Goal: Task Accomplishment & Management: Complete application form

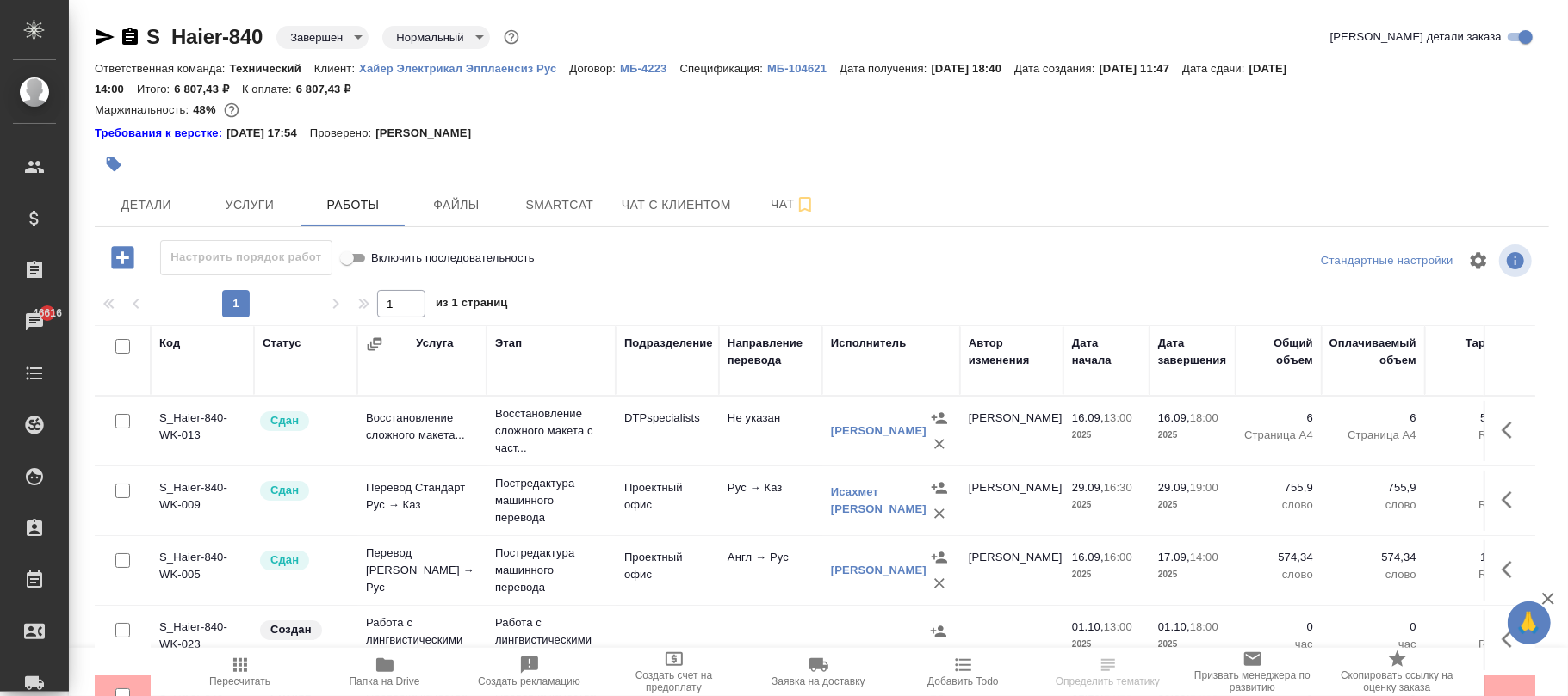
scroll to position [59, 0]
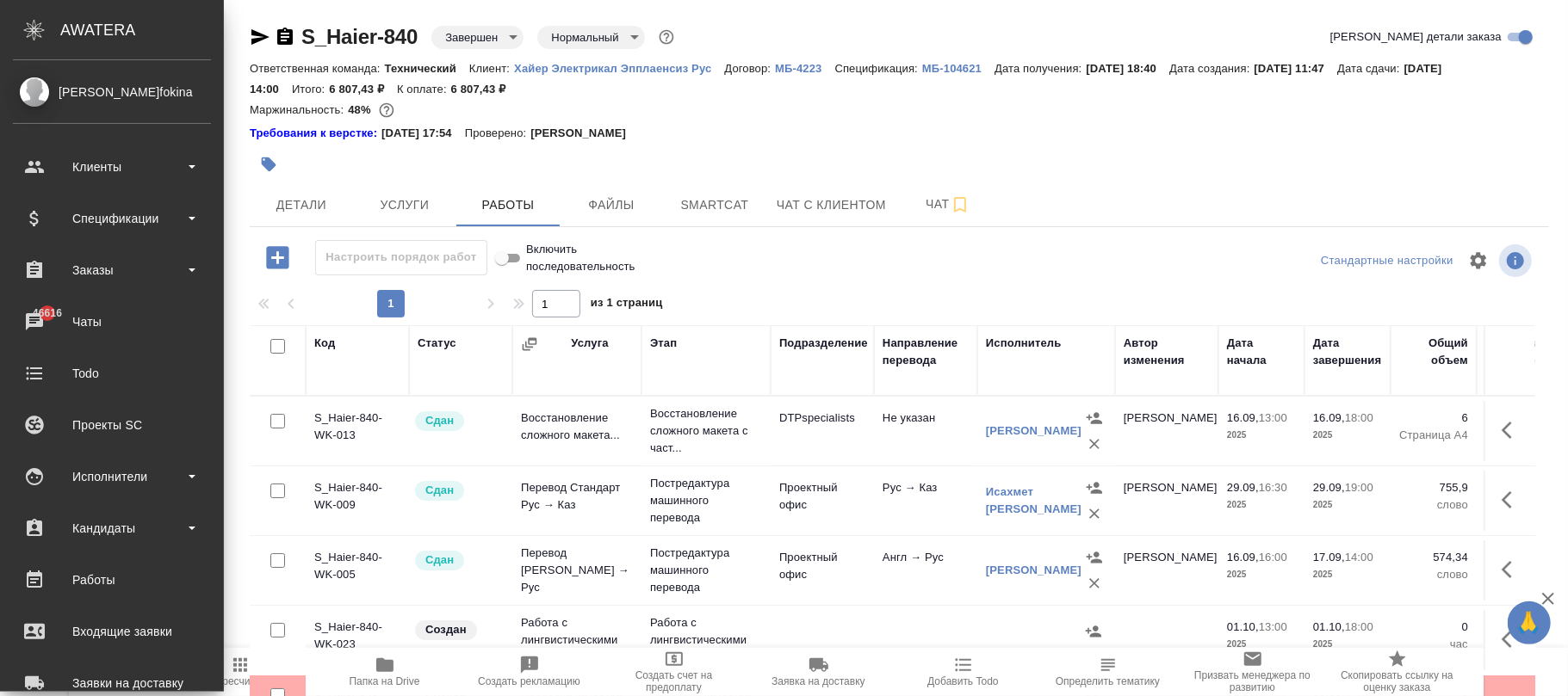
click at [1013, 342] on div "Исполнитель" at bounding box center [1024, 344] width 76 height 17
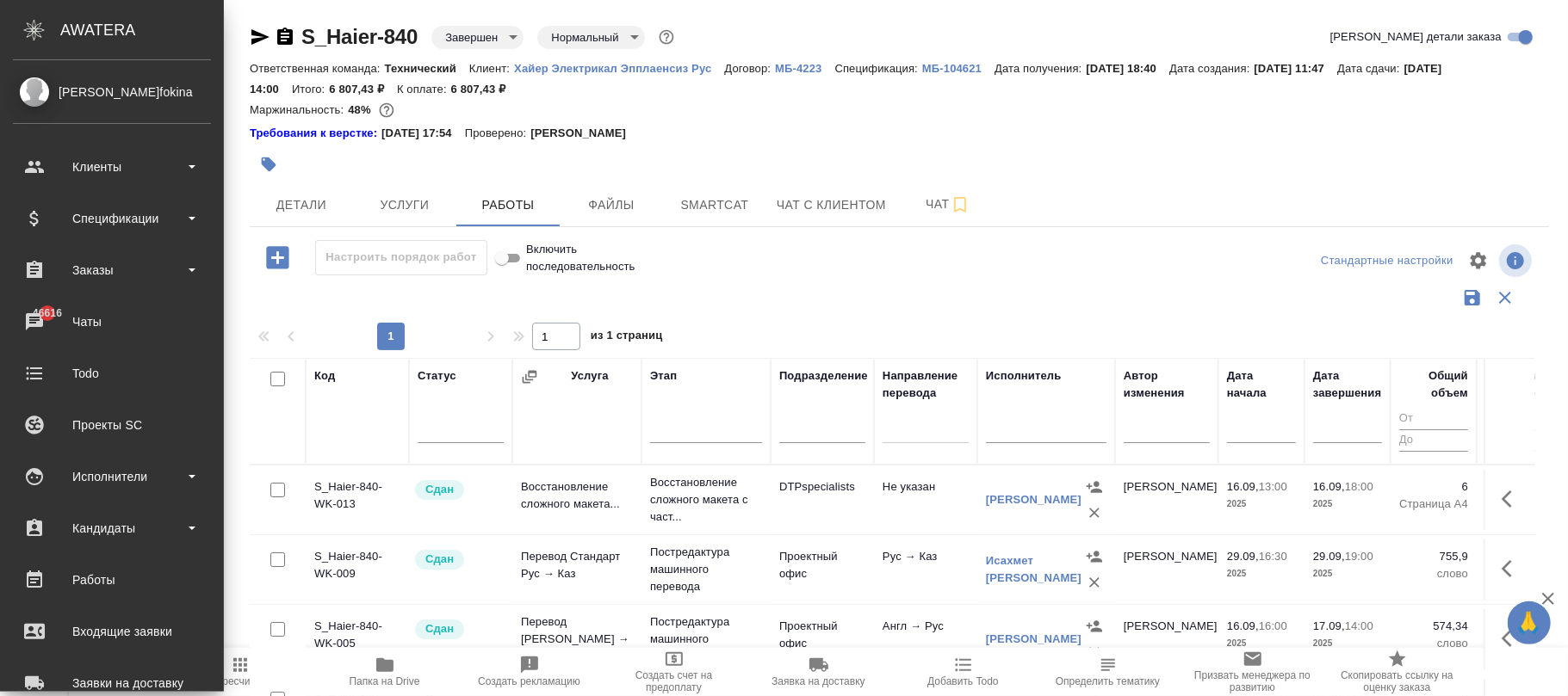
click at [1007, 437] on input "text" at bounding box center [1046, 431] width 121 height 22
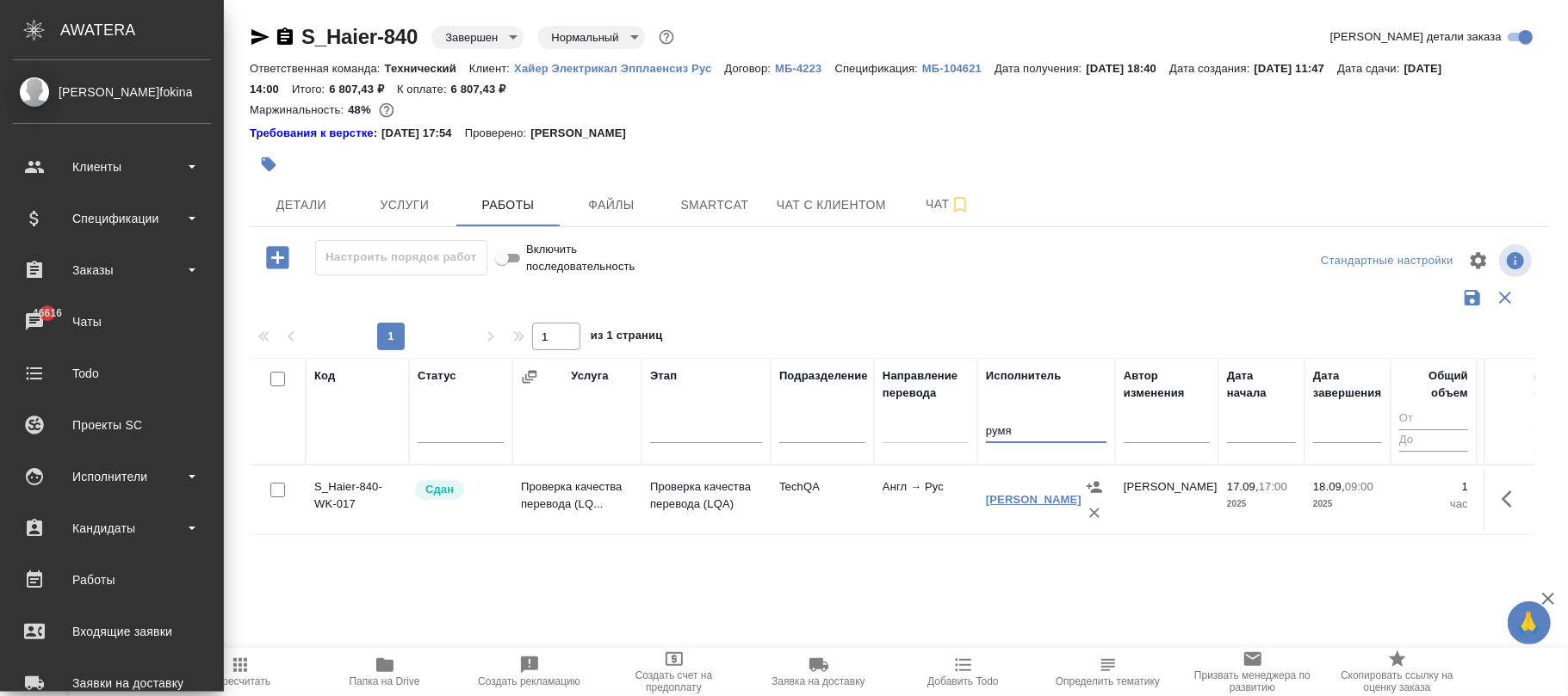
type input "румя"
click at [1020, 496] on link "[PERSON_NAME]" at bounding box center [1033, 499] width 95 height 13
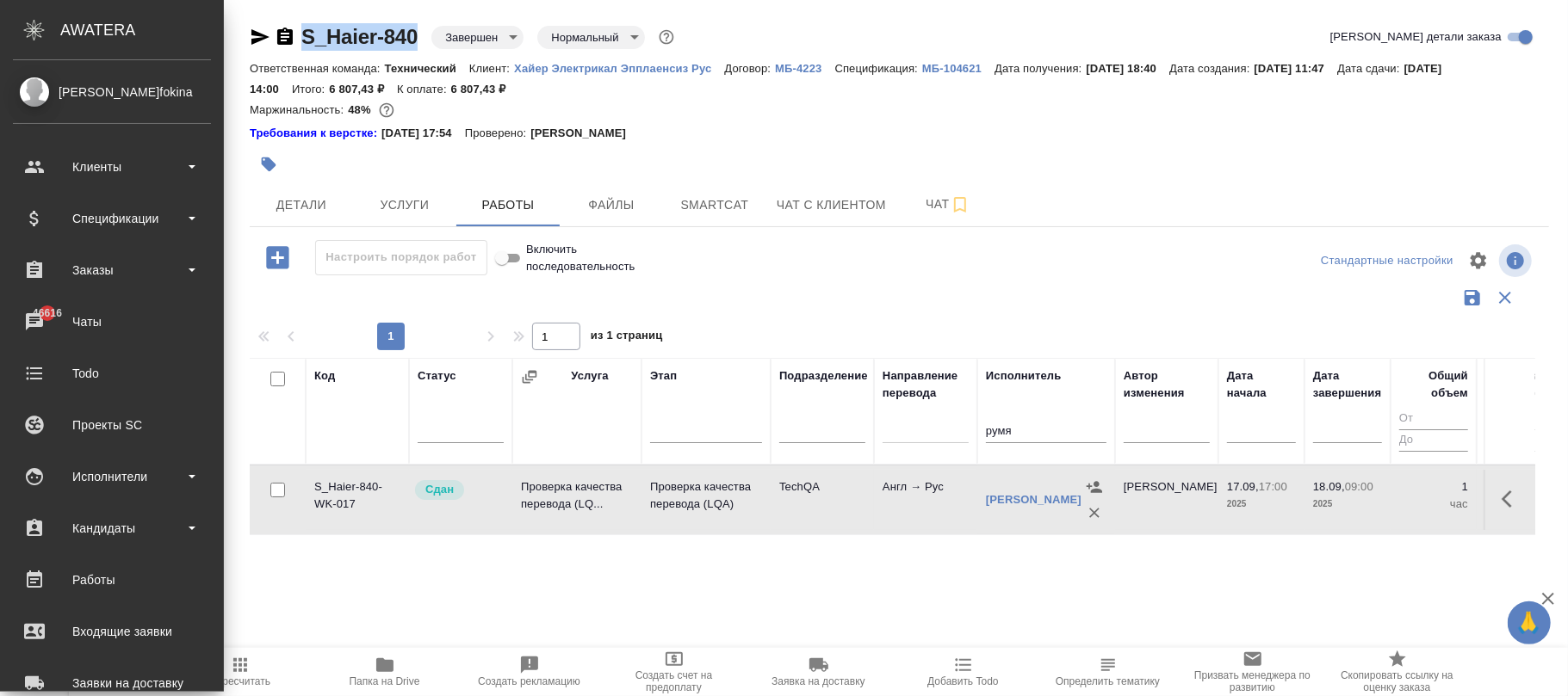
drag, startPoint x: 417, startPoint y: 21, endPoint x: 304, endPoint y: 31, distance: 113.4
click at [304, 31] on div "S_Haier-840 Завершен closed Нормальный normal Кратко детали заказа Ответственна…" at bounding box center [900, 394] width 1319 height 790
copy link "S_Haier-840"
click at [892, 525] on td "Англ → Рус" at bounding box center [926, 499] width 103 height 60
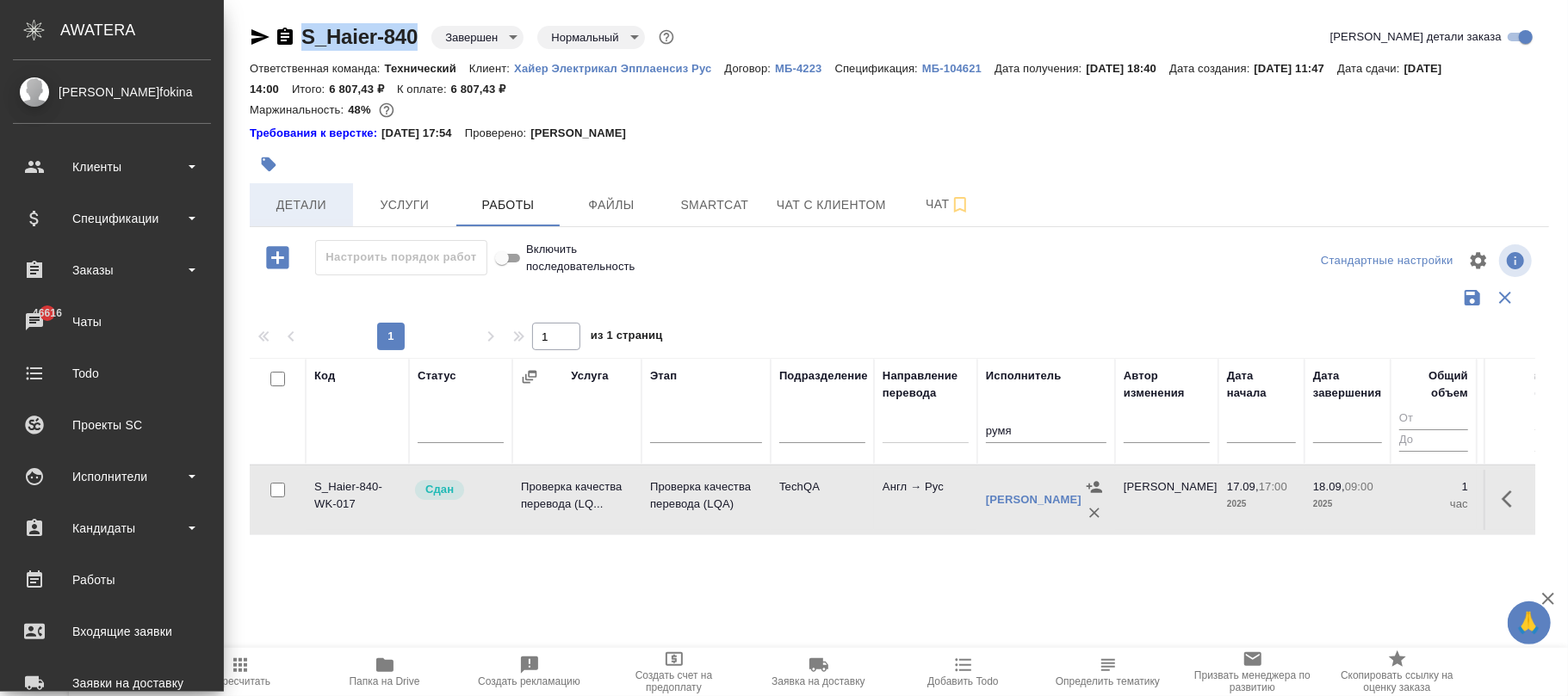
click at [301, 208] on span "Детали" at bounding box center [301, 205] width 82 height 22
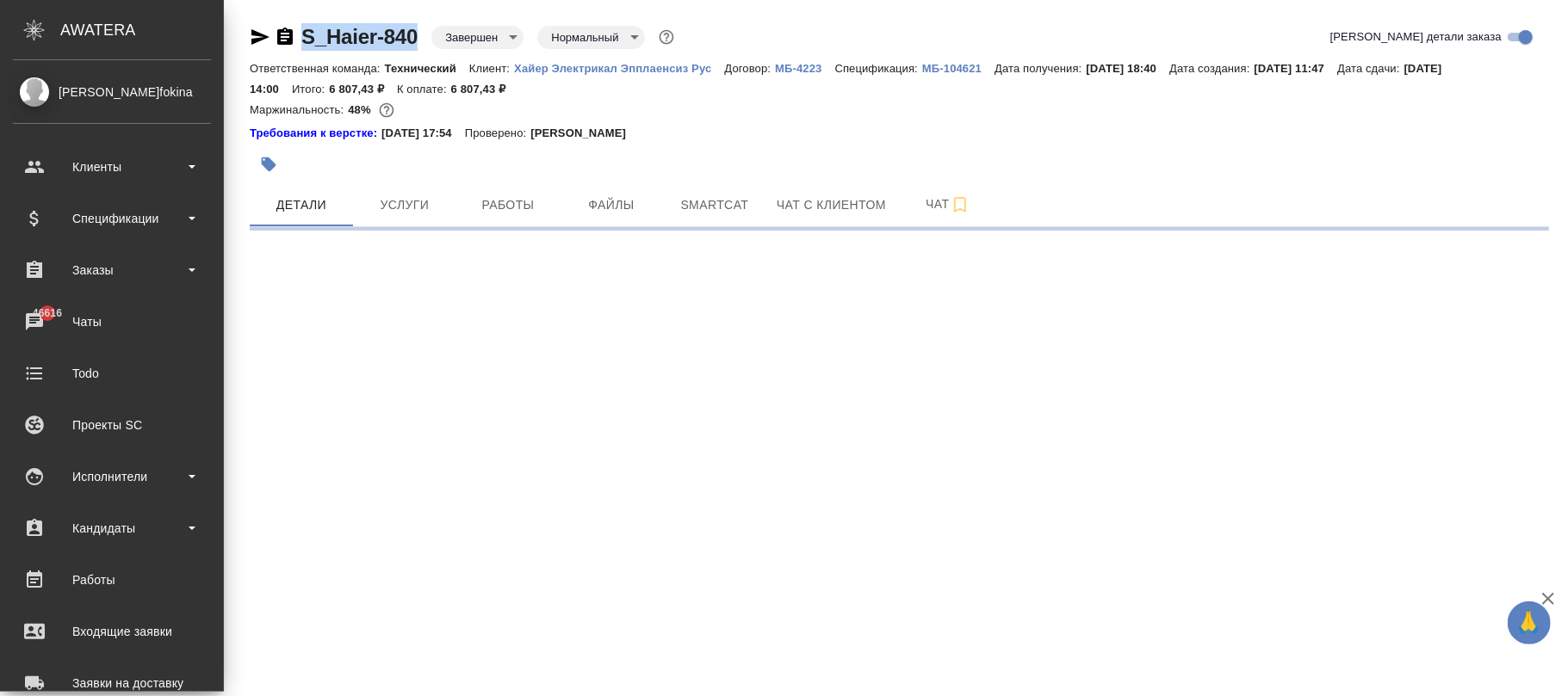
click at [494, 36] on body "🙏 .cls-1 fill:#fff; AWATERA Фокина Наталья n.fokina Клиенты Спецификации Заказы…" at bounding box center [784, 348] width 1568 height 696
select select "RU"
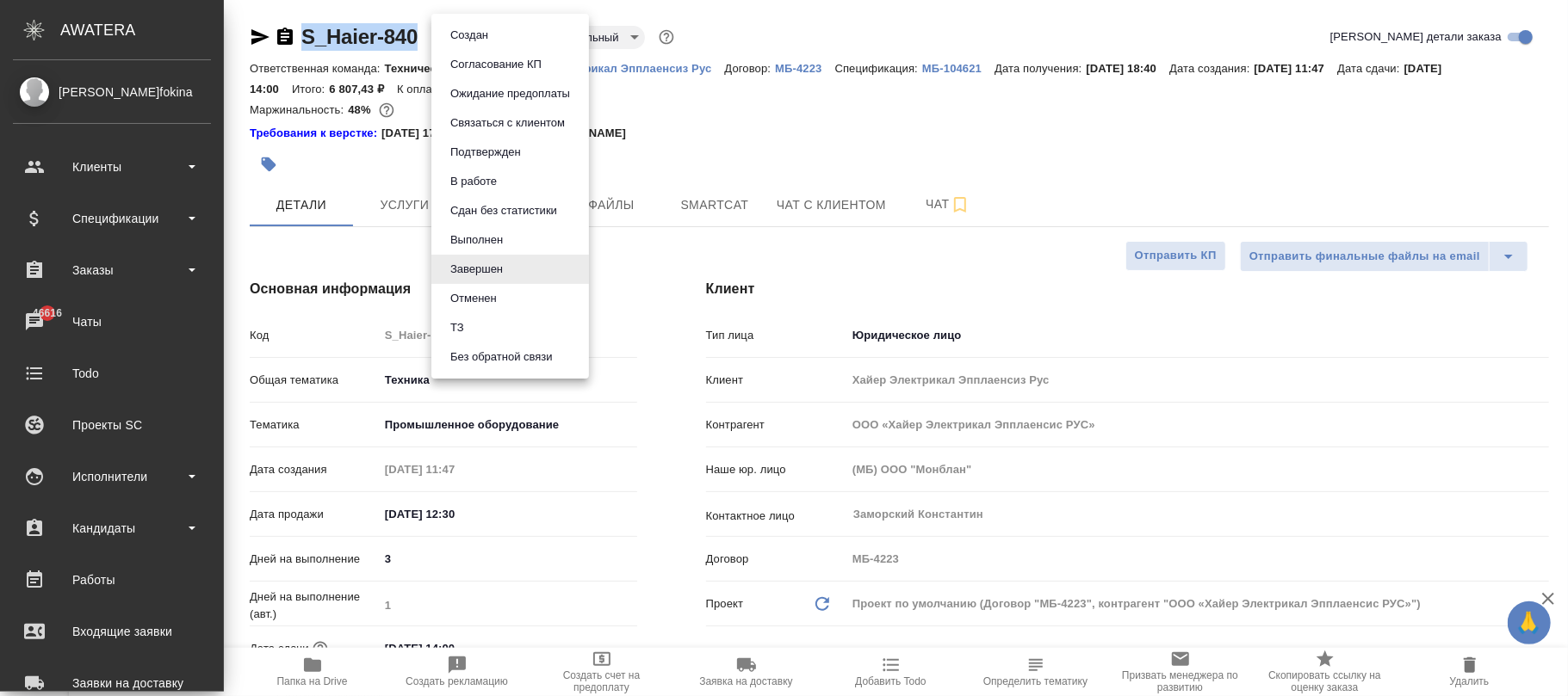
type textarea "x"
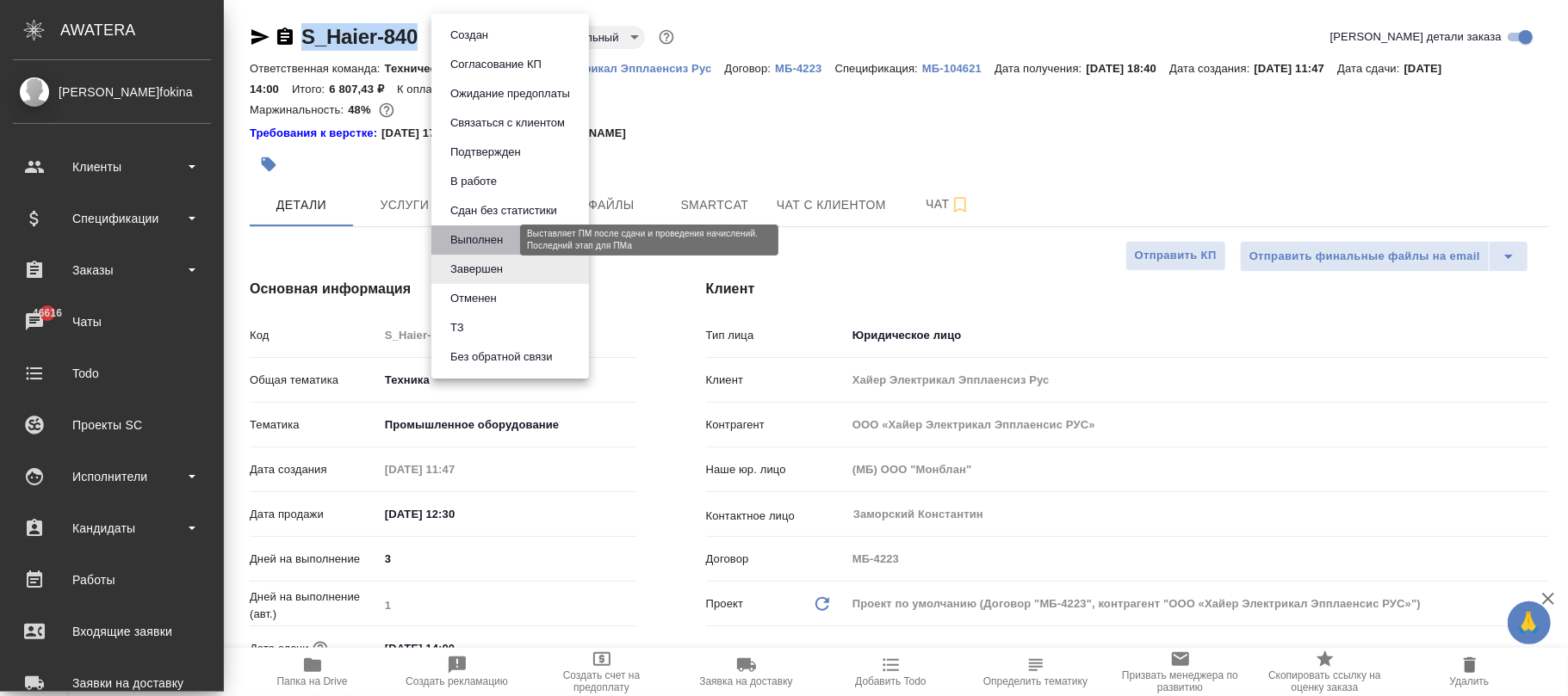
drag, startPoint x: 479, startPoint y: 235, endPoint x: 483, endPoint y: 245, distance: 10.8
click at [479, 236] on button "Выполнен" at bounding box center [477, 240] width 63 height 19
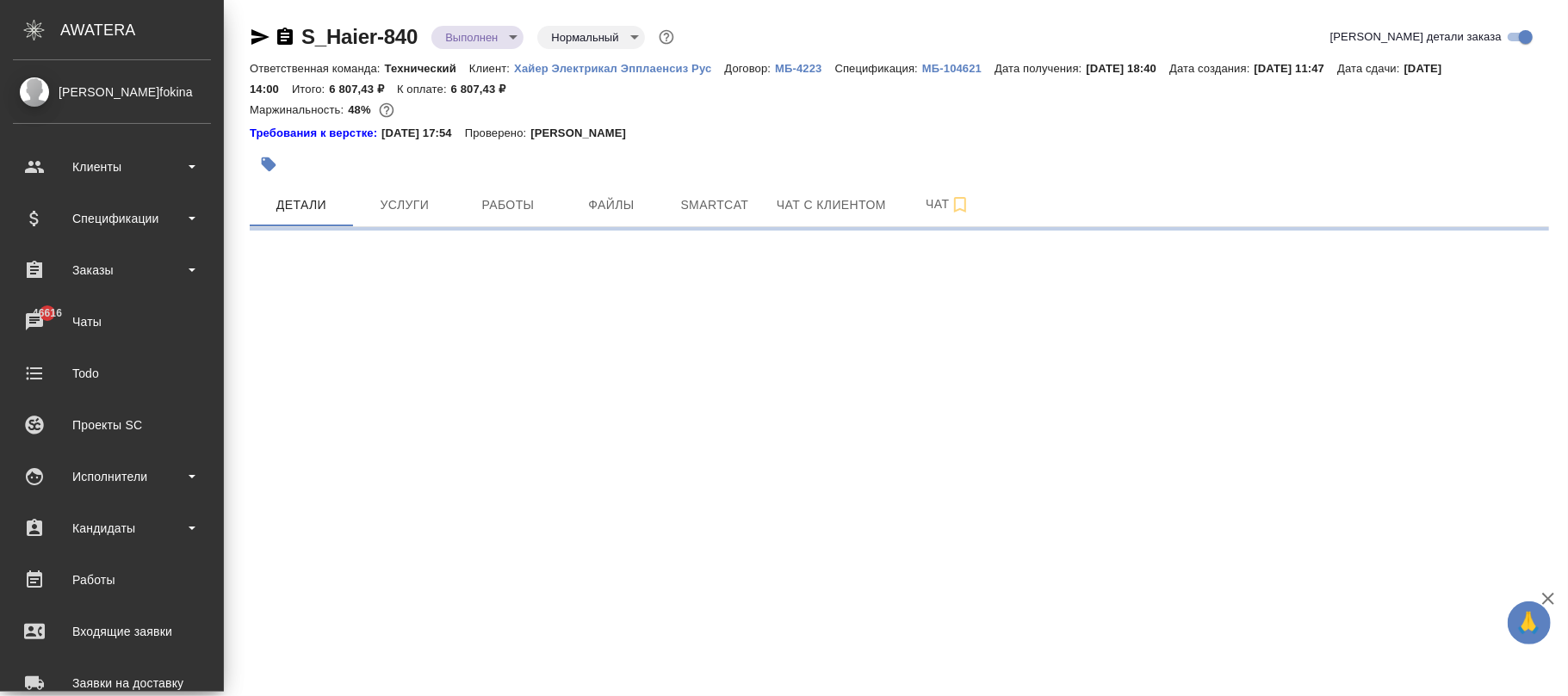
select select "RU"
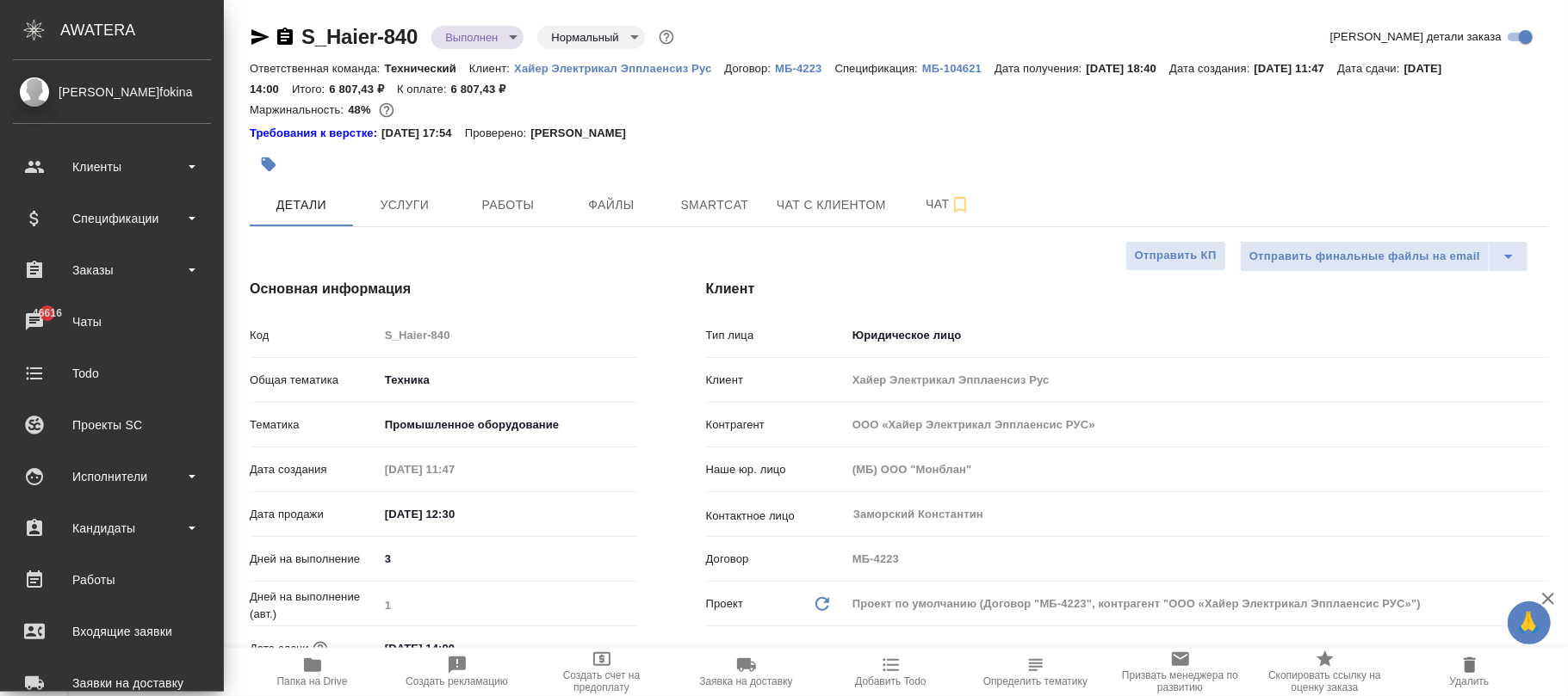
type textarea "x"
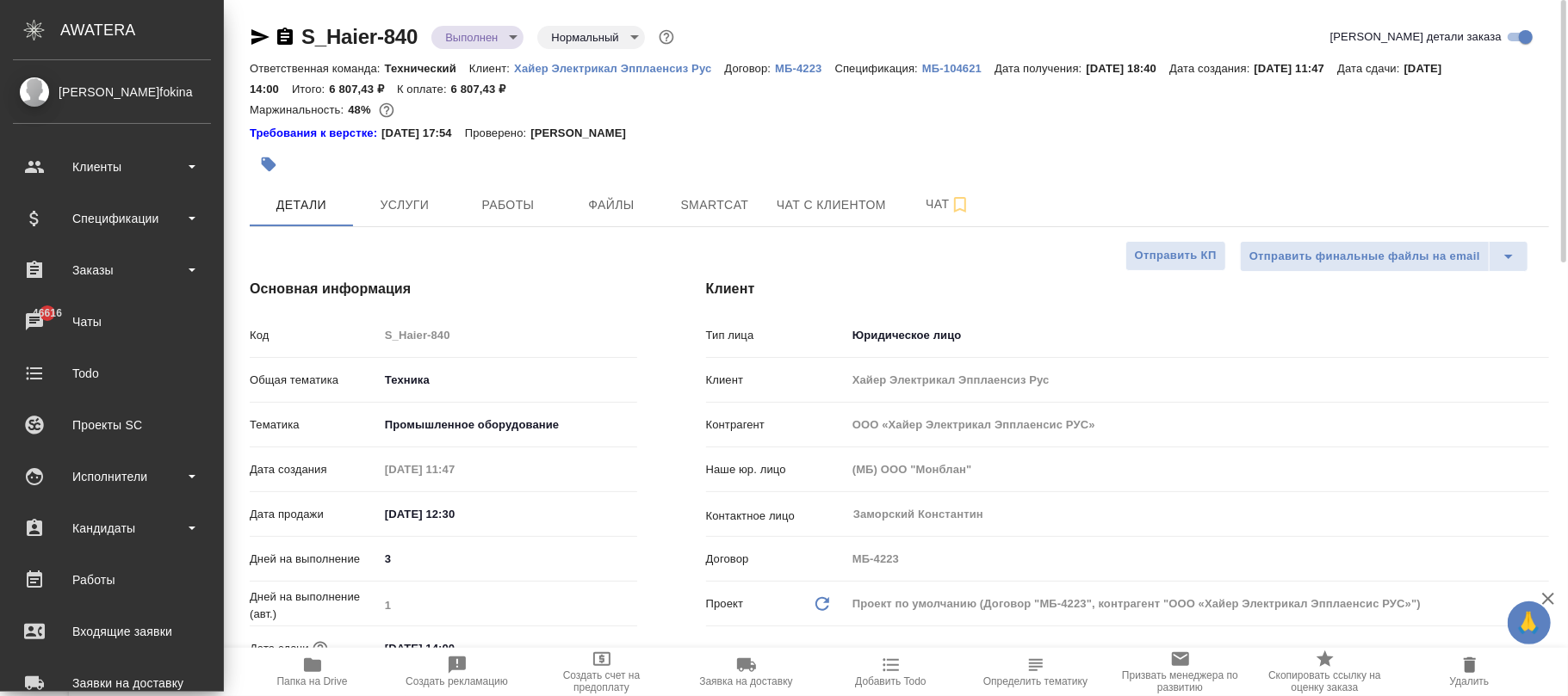
type textarea "x"
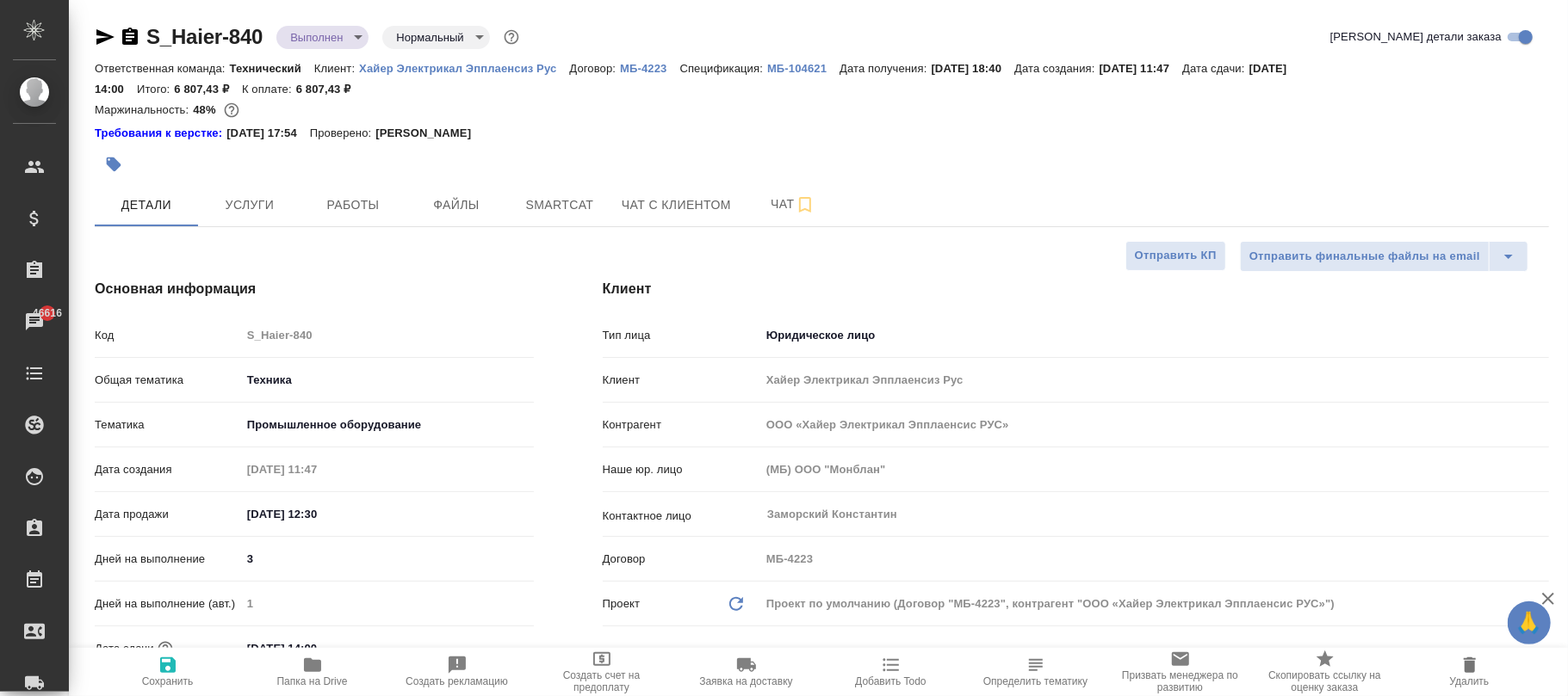
type textarea "x"
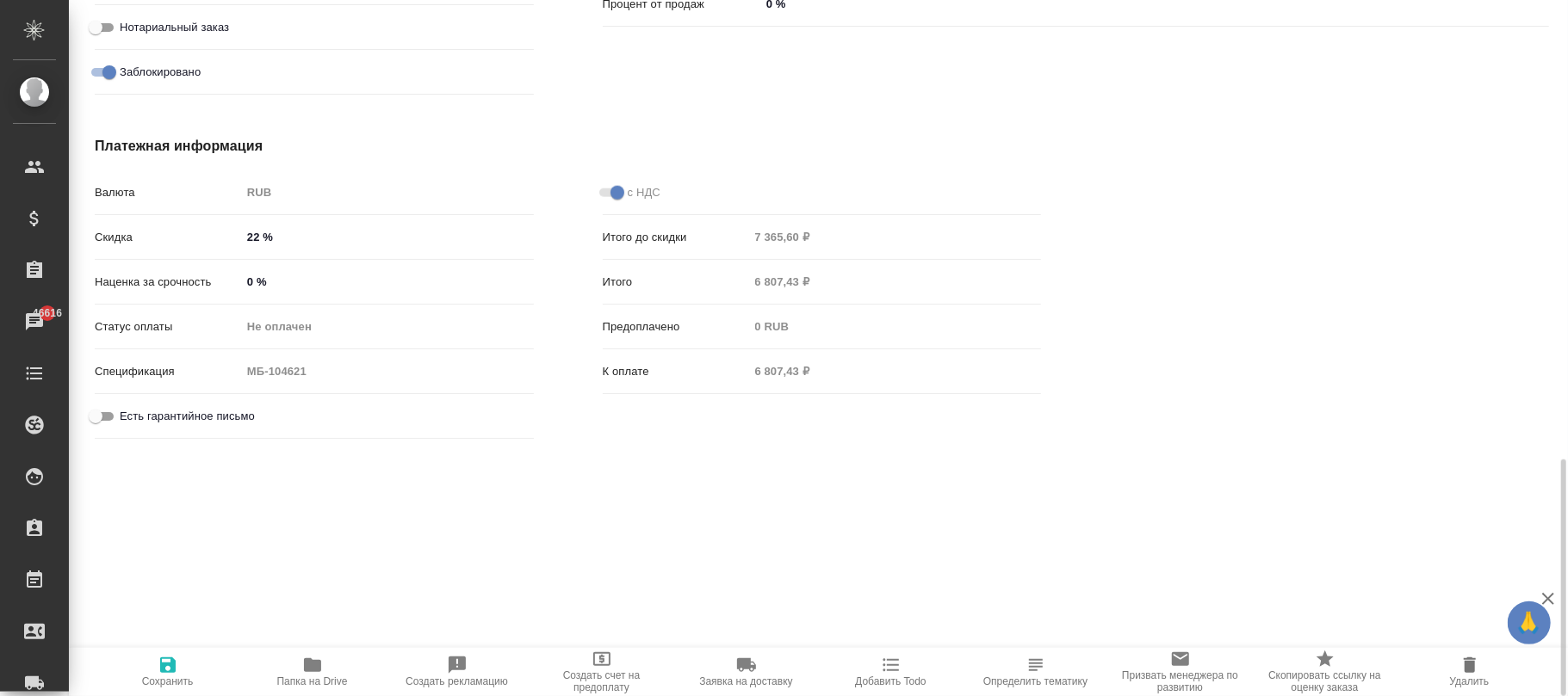
scroll to position [1402, 0]
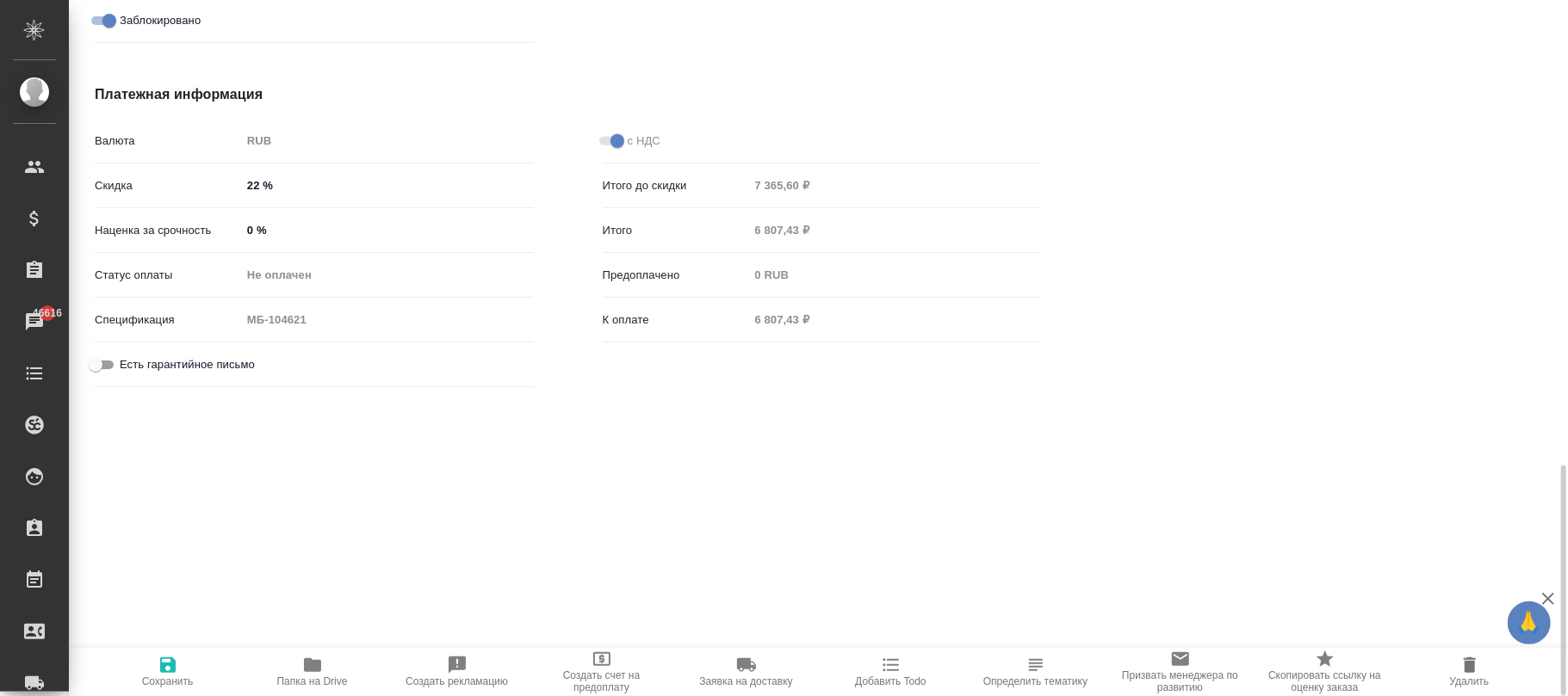
click at [159, 679] on span "Сохранить" at bounding box center [167, 682] width 52 height 12
type textarea "x"
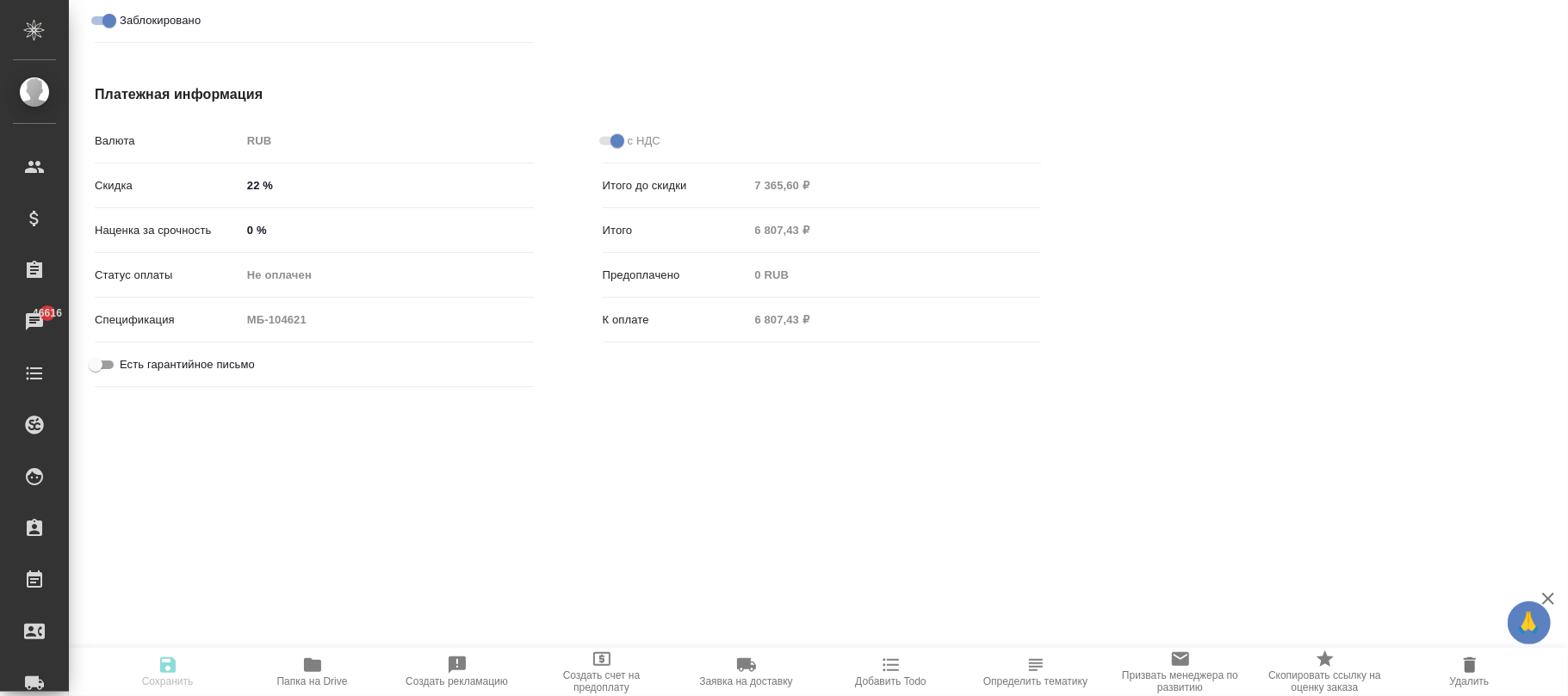
type textarea "x"
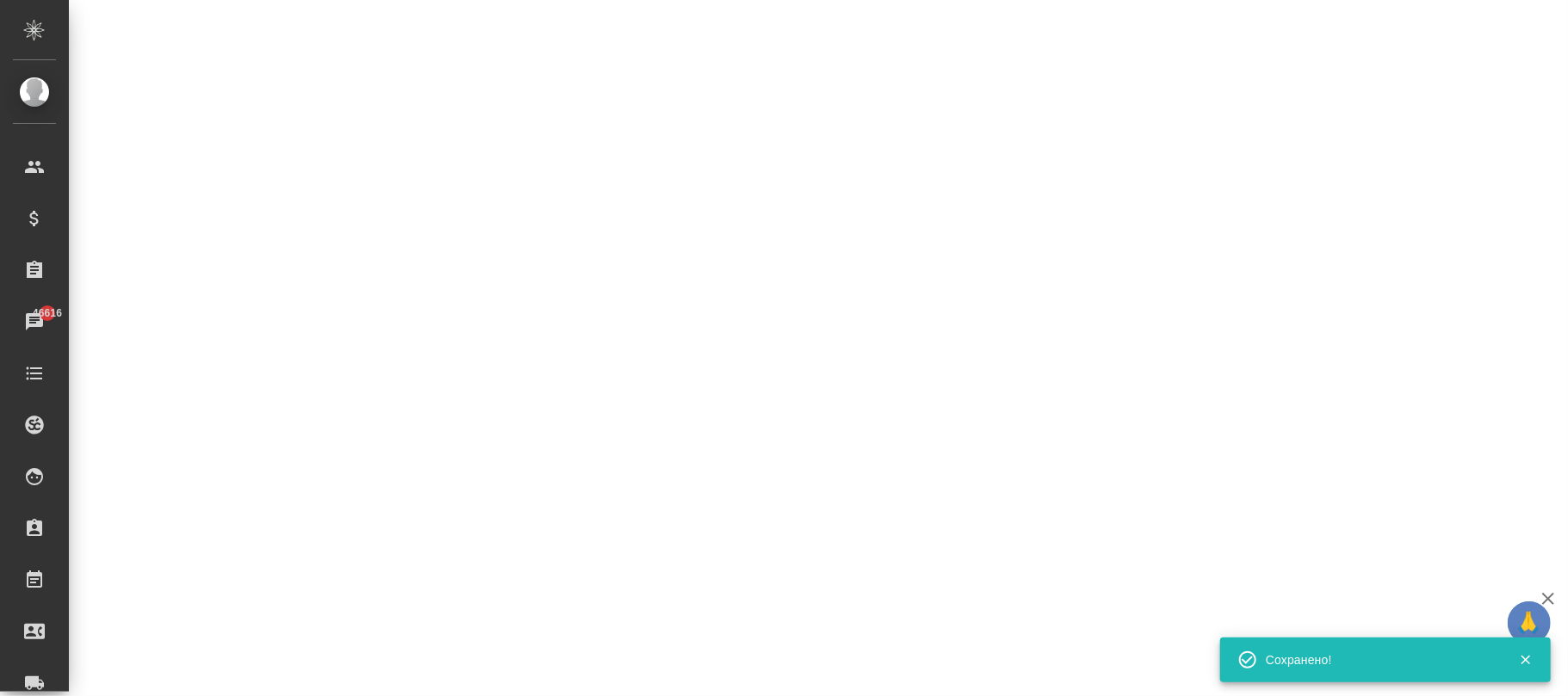
select select "RU"
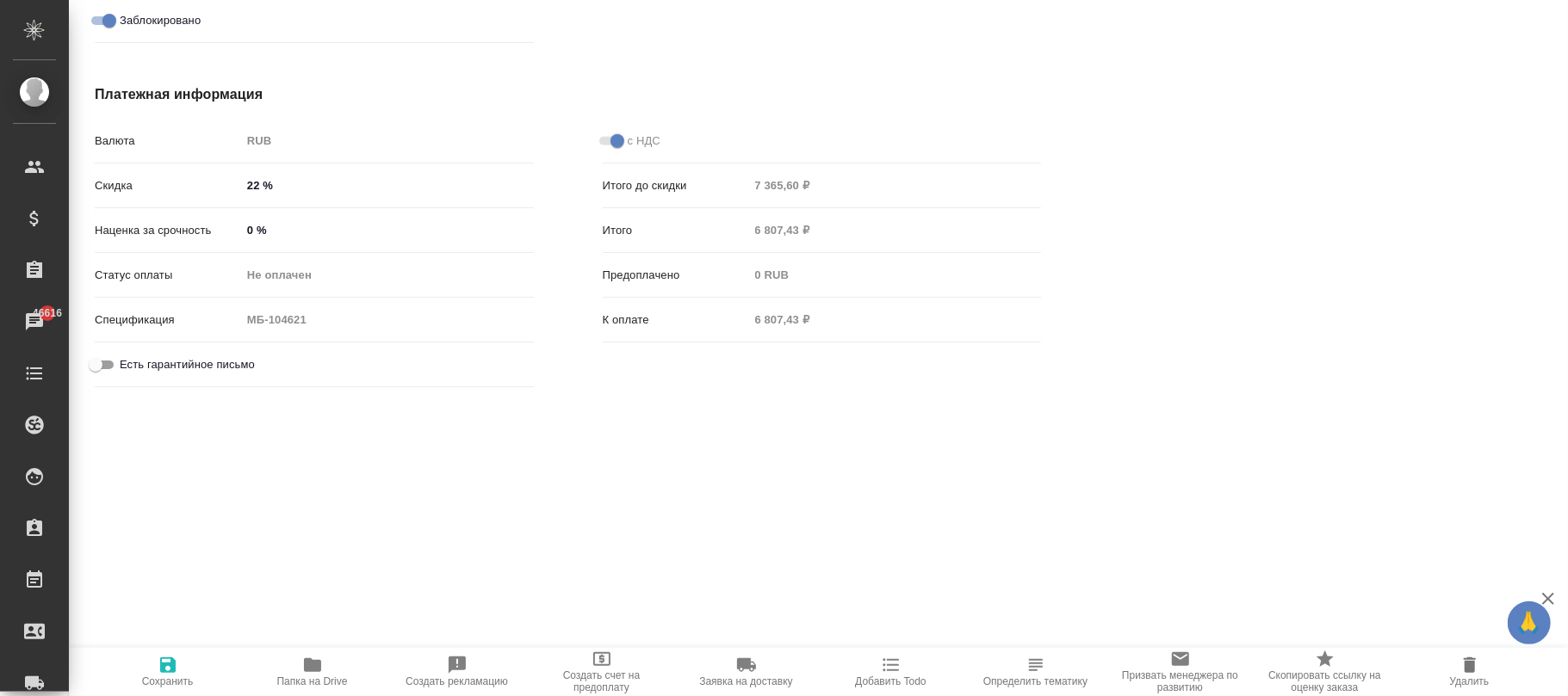
type textarea "x"
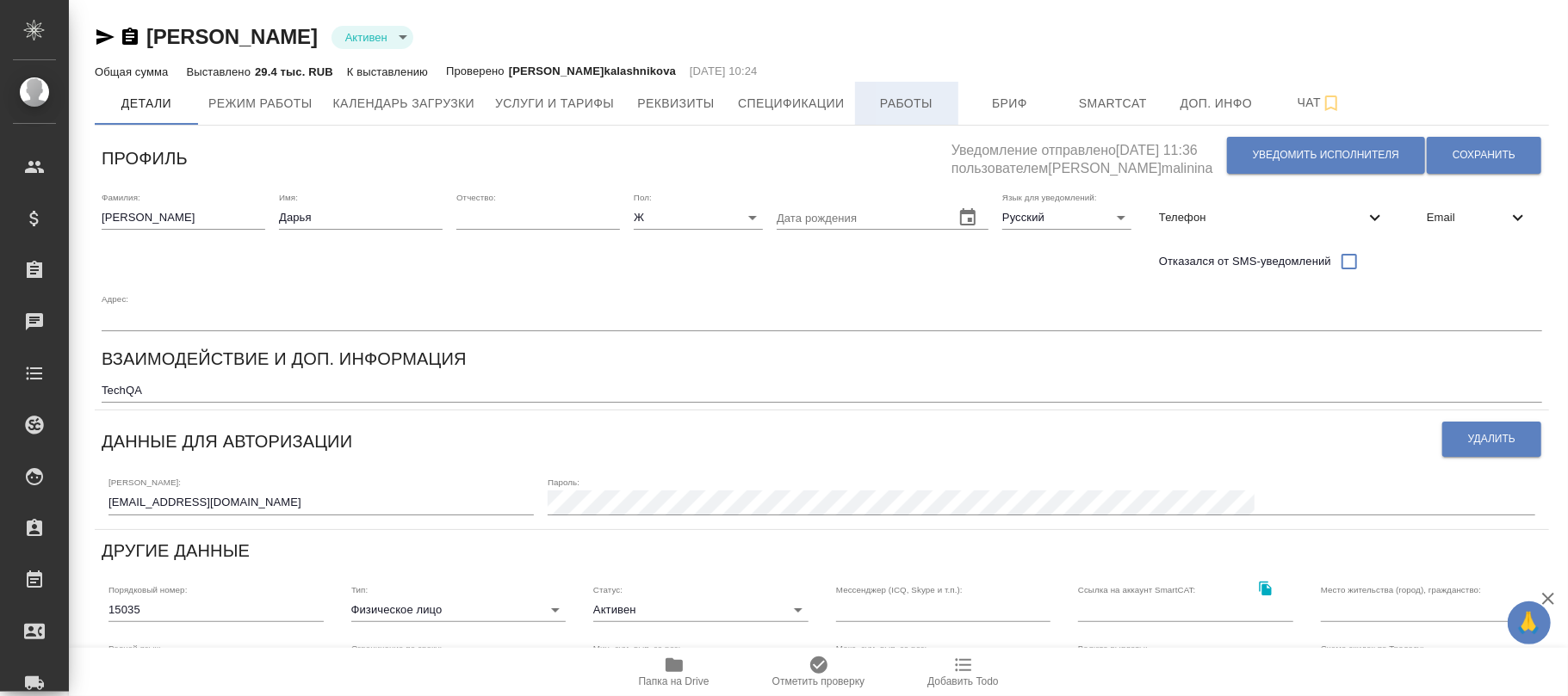
click at [903, 108] on span "Работы" at bounding box center [906, 103] width 82 height 22
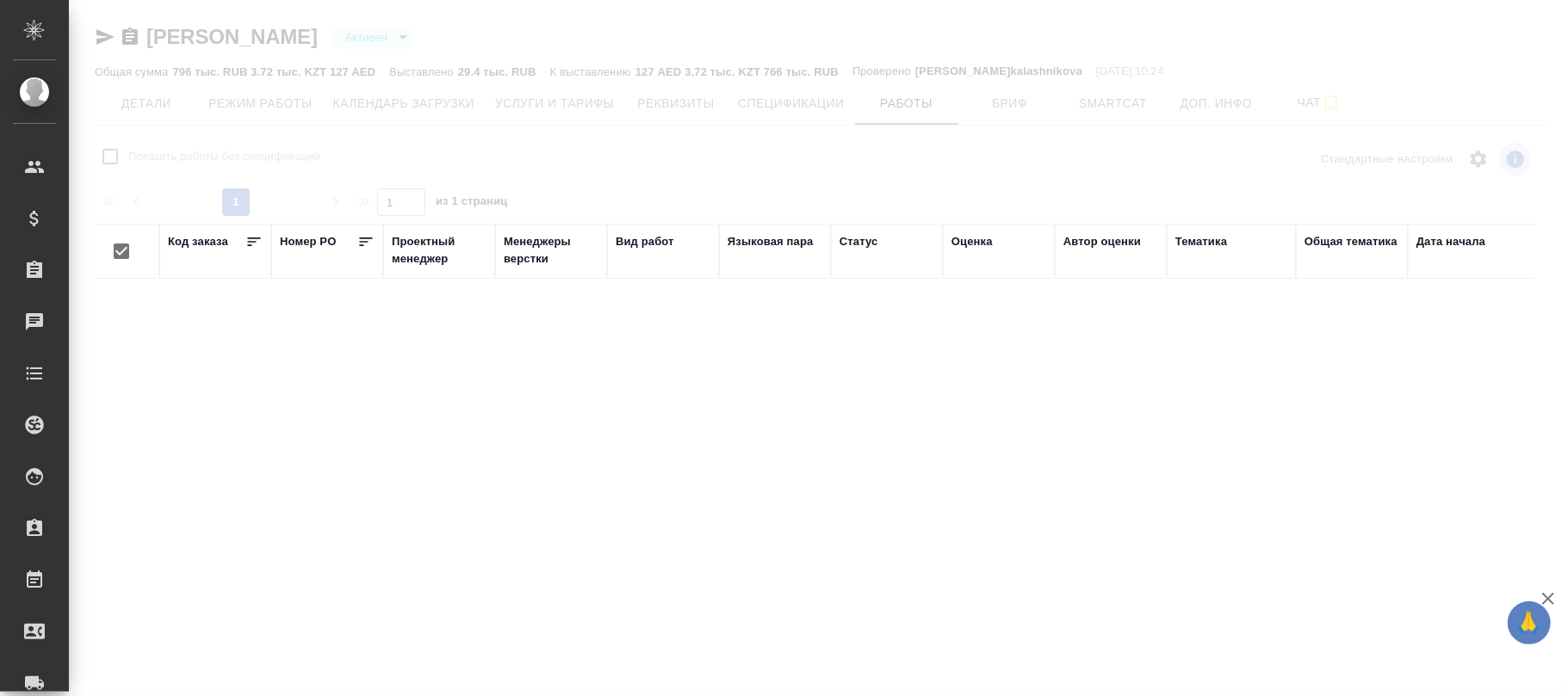
checkbox input "false"
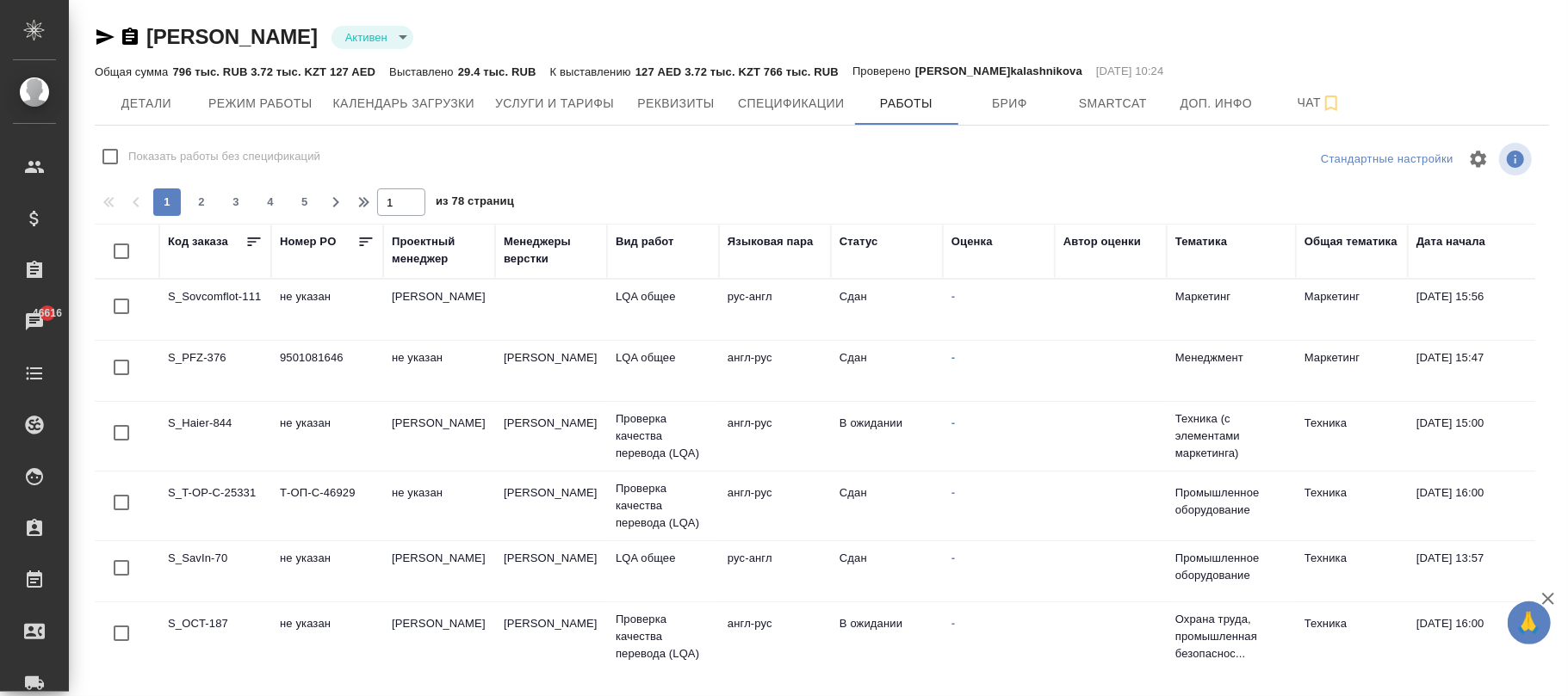
click at [218, 247] on div "Код заказа" at bounding box center [198, 242] width 60 height 17
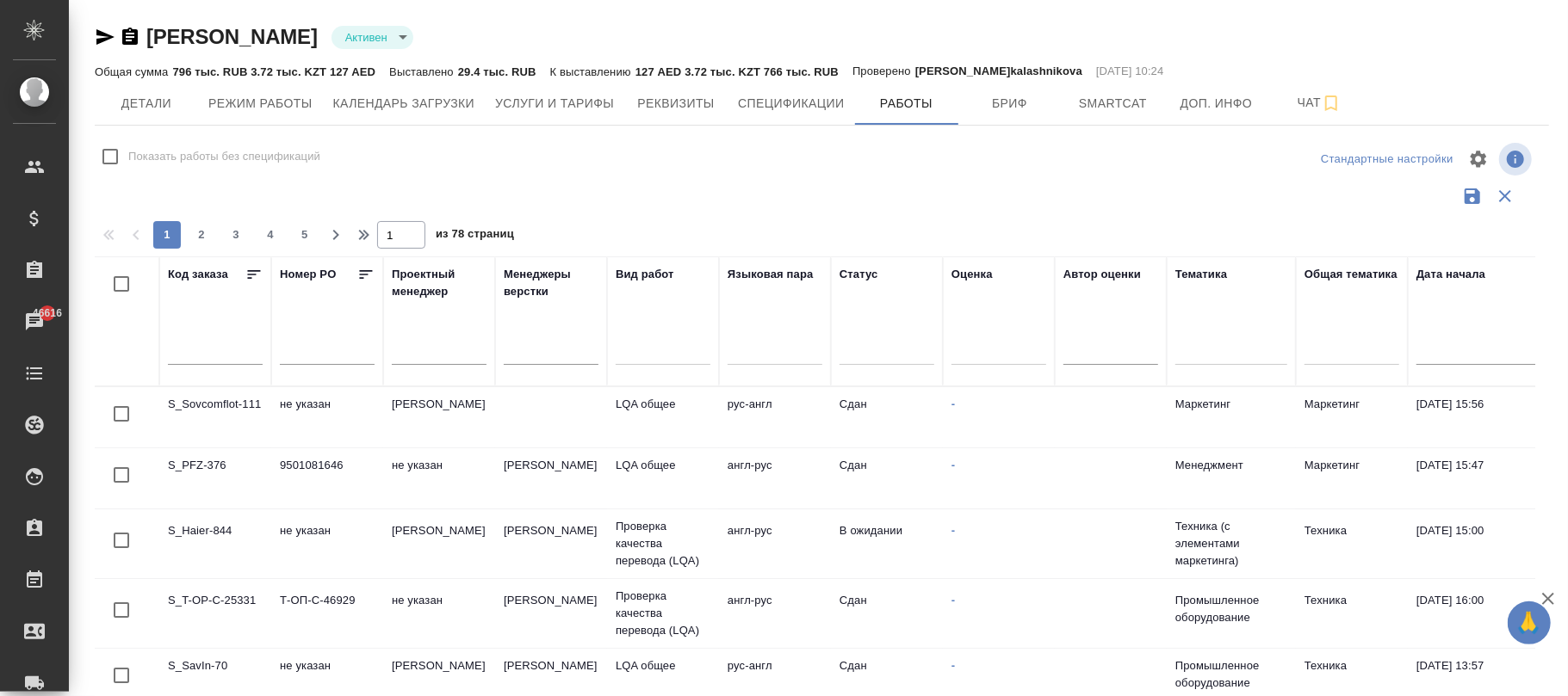
click at [197, 355] on input "text" at bounding box center [215, 352] width 94 height 24
paste input "S_Haier-840"
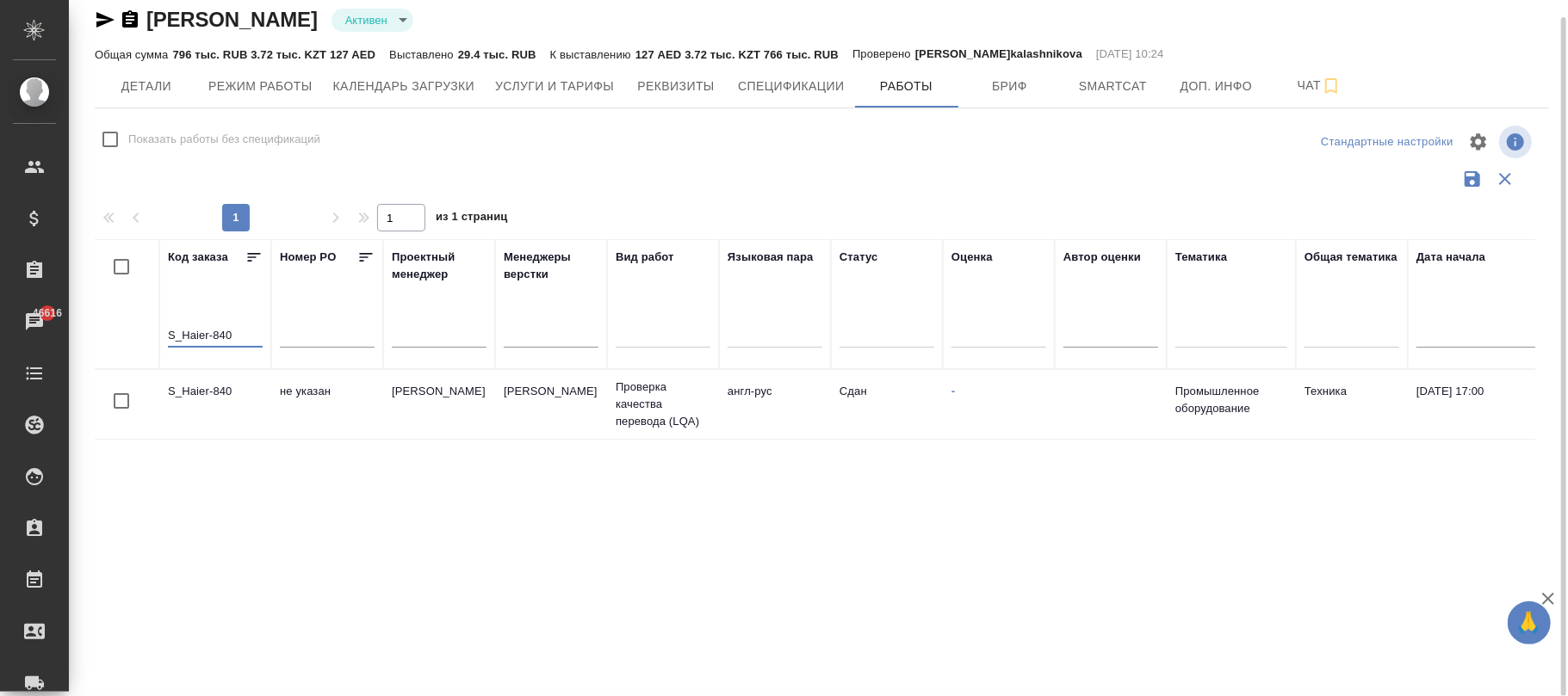
scroll to position [0, 1113]
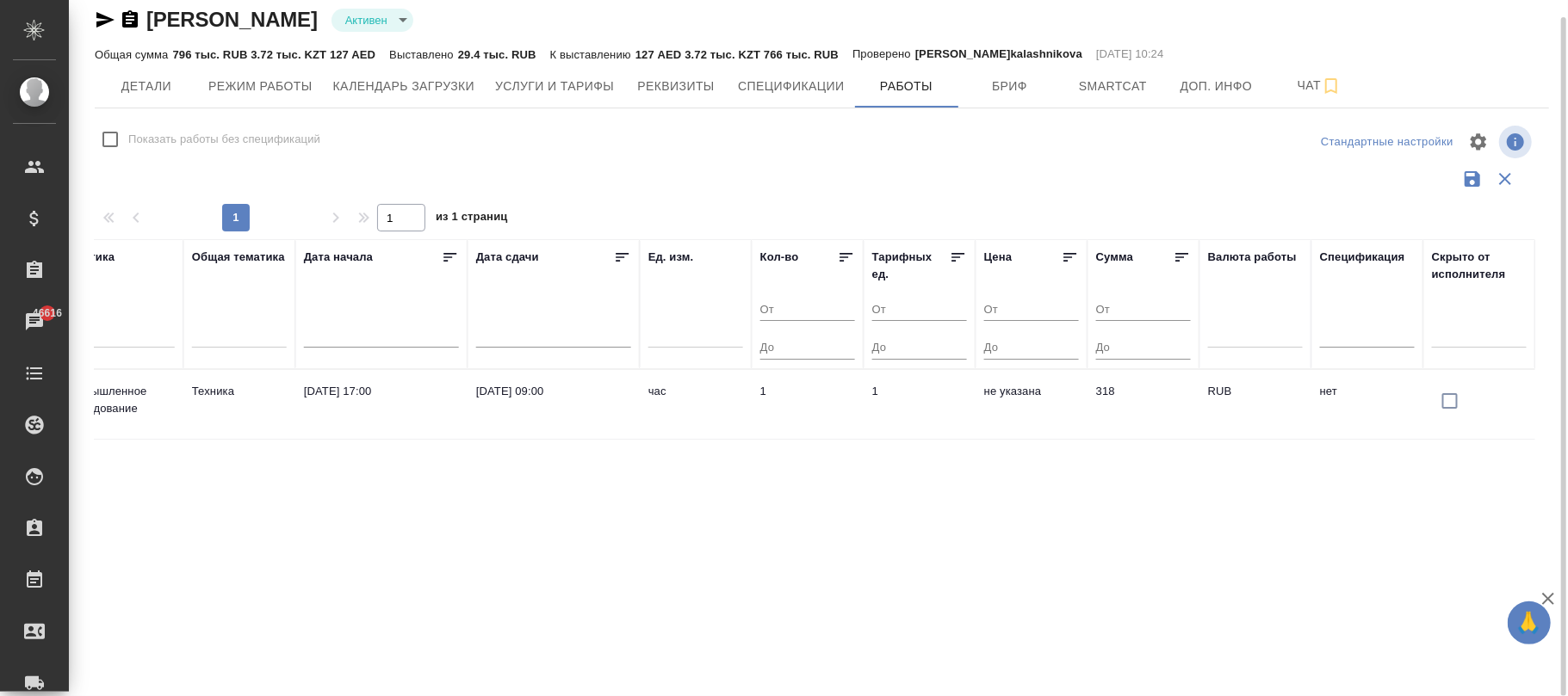
type input "S_Haier-840"
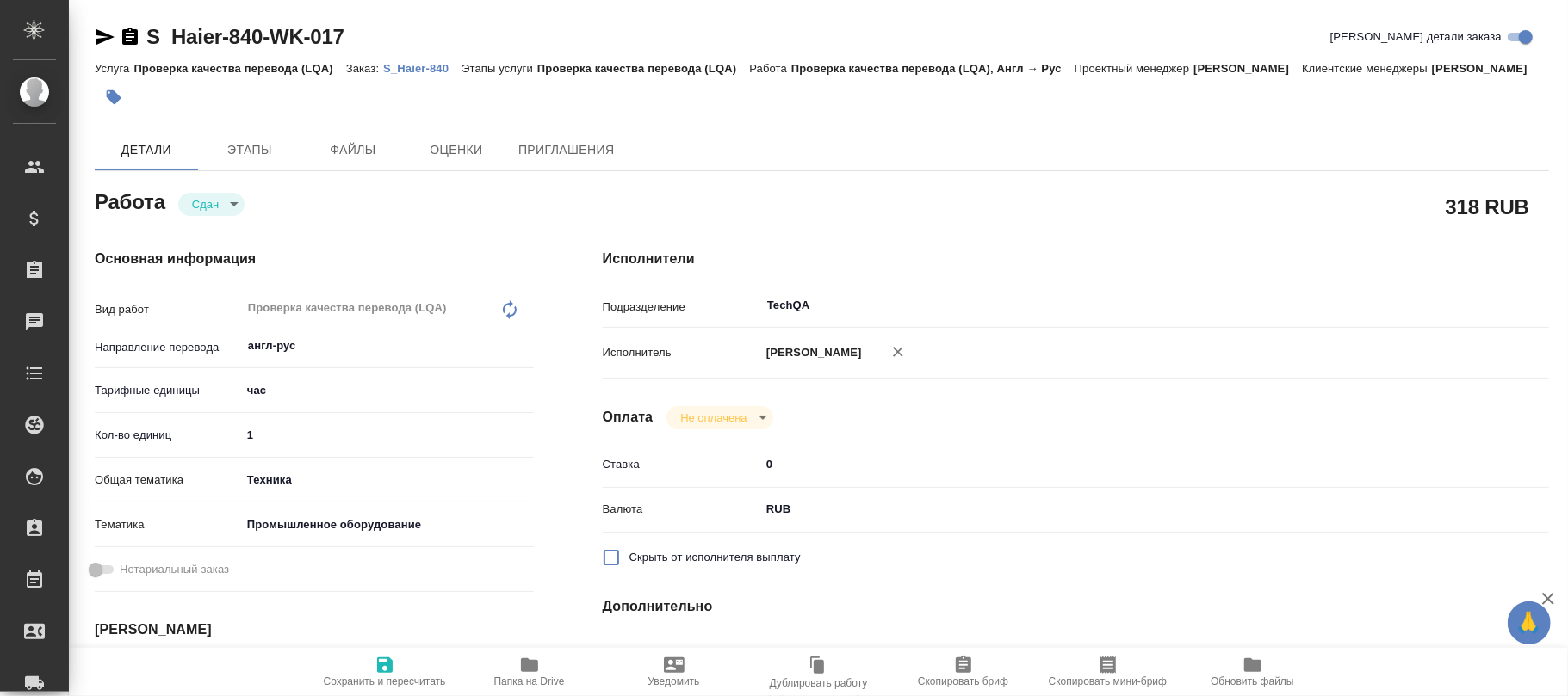
type textarea "x"
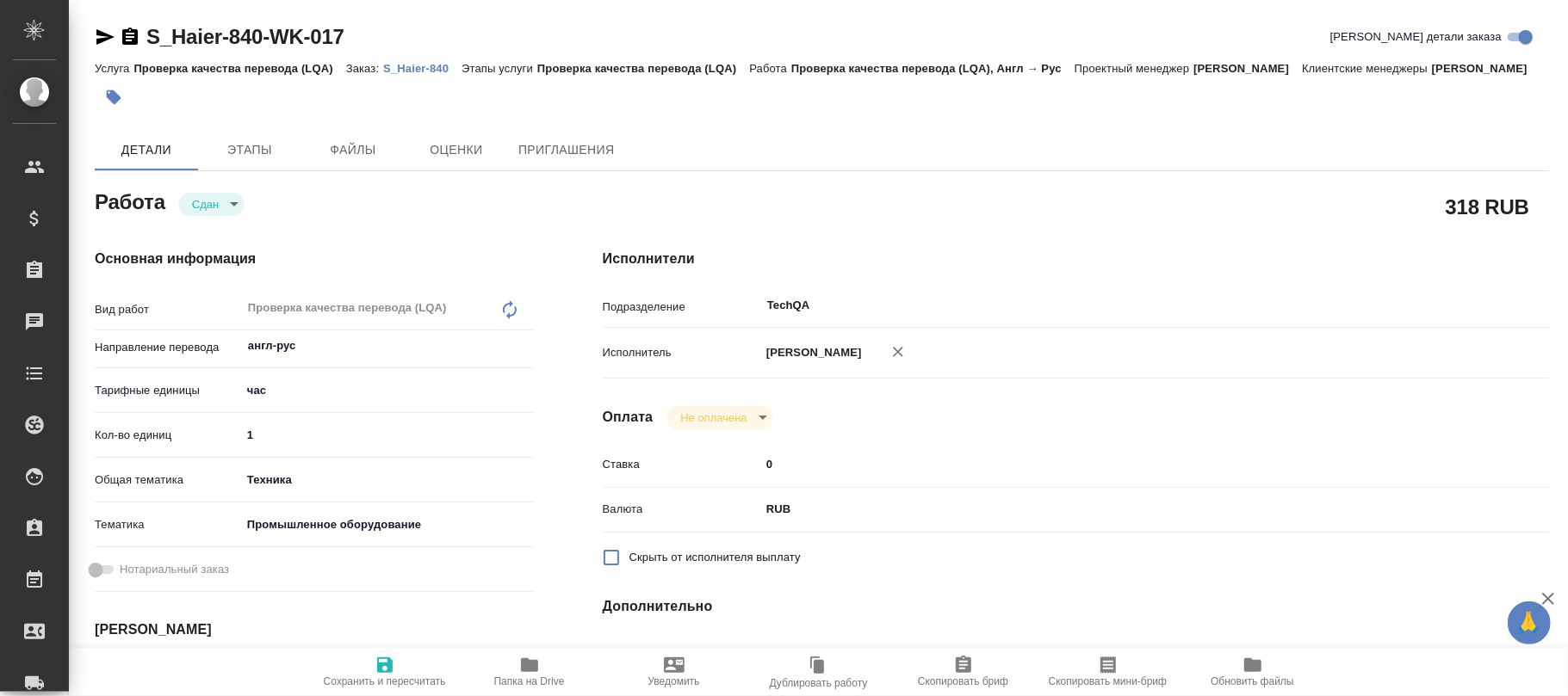
type textarea "x"
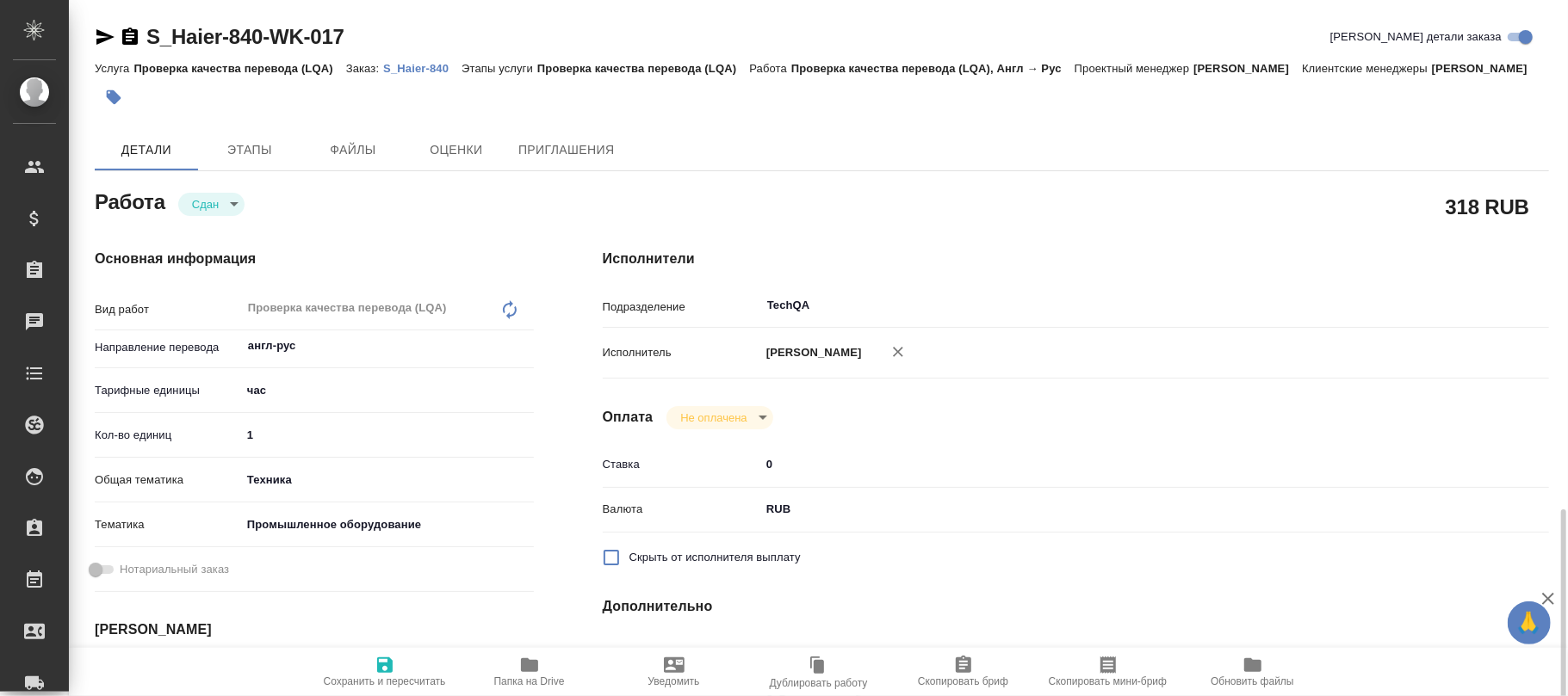
scroll to position [345, 0]
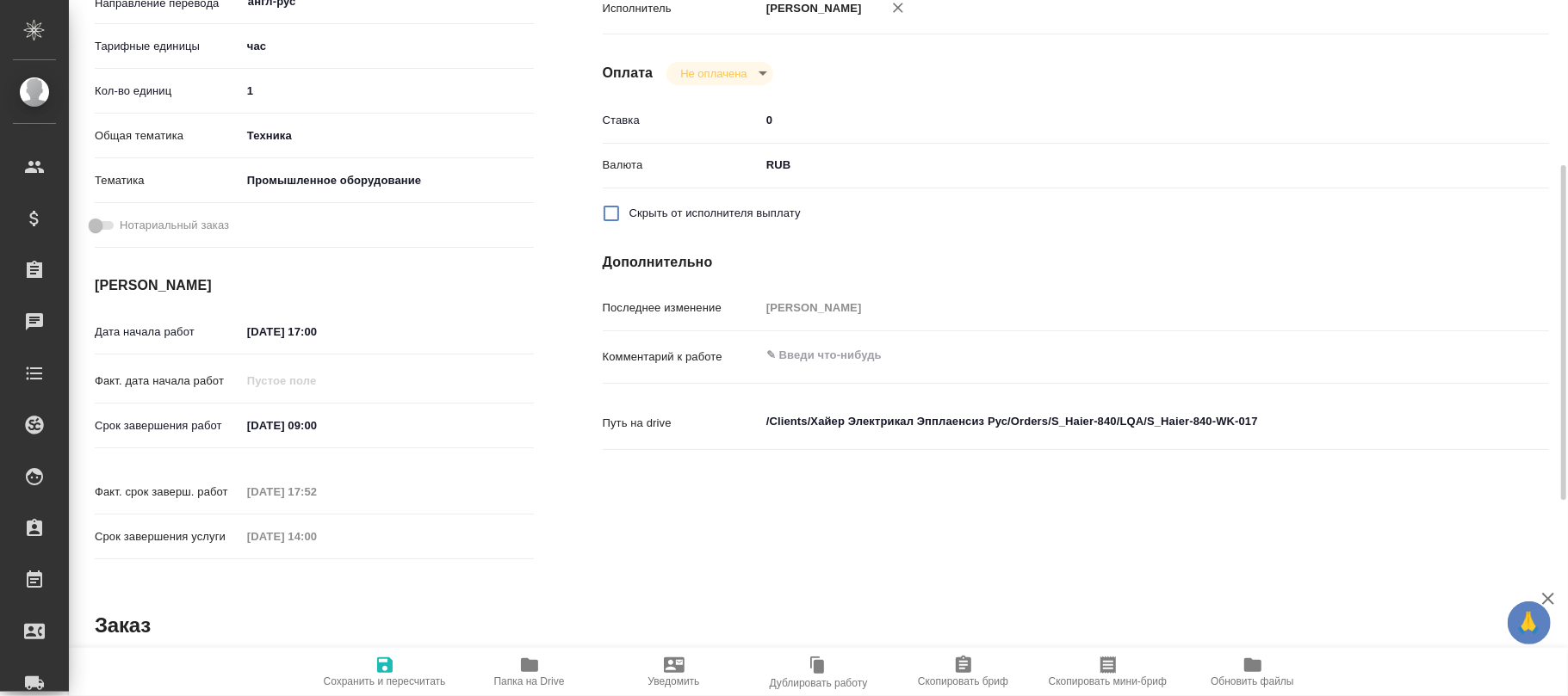
type textarea "x"
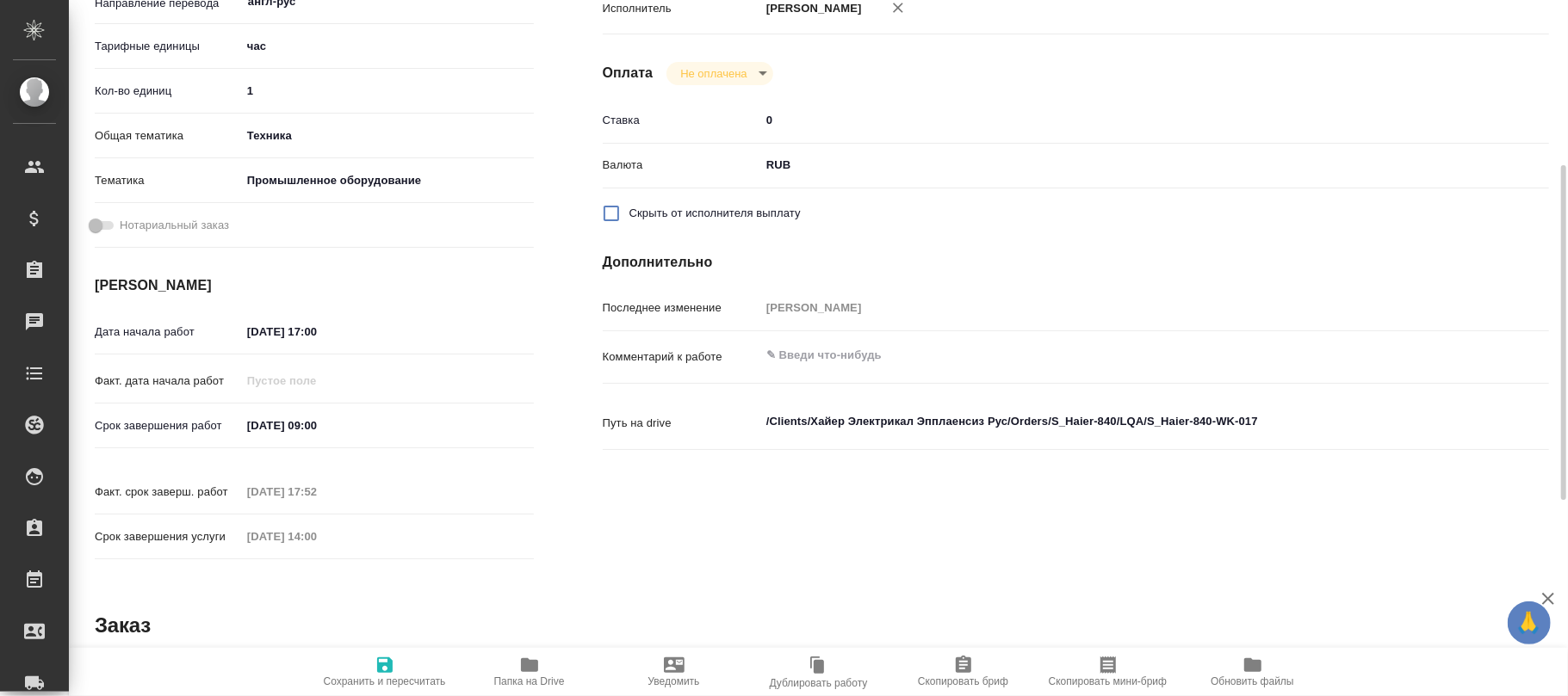
click at [402, 673] on span "Сохранить и пересчитать" at bounding box center [385, 671] width 124 height 32
type textarea "x"
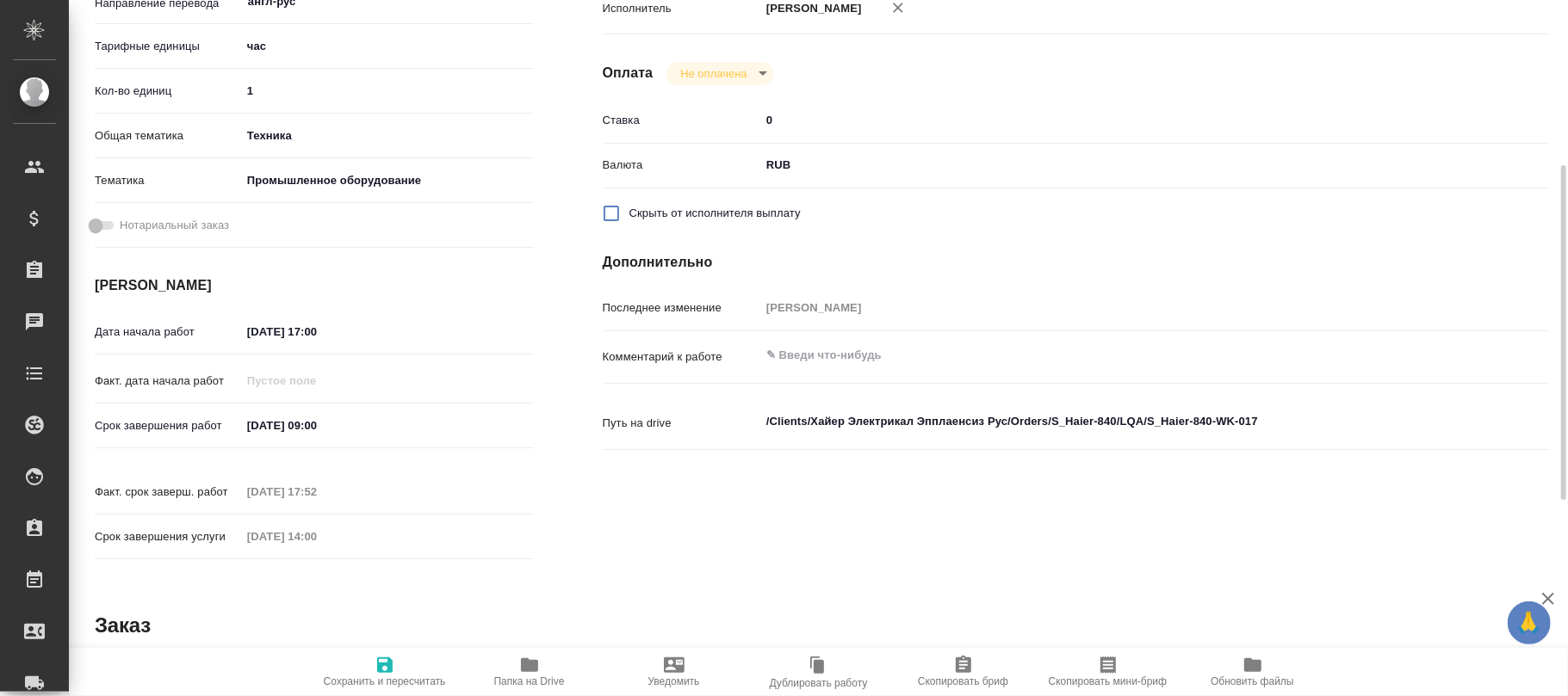
type textarea "x"
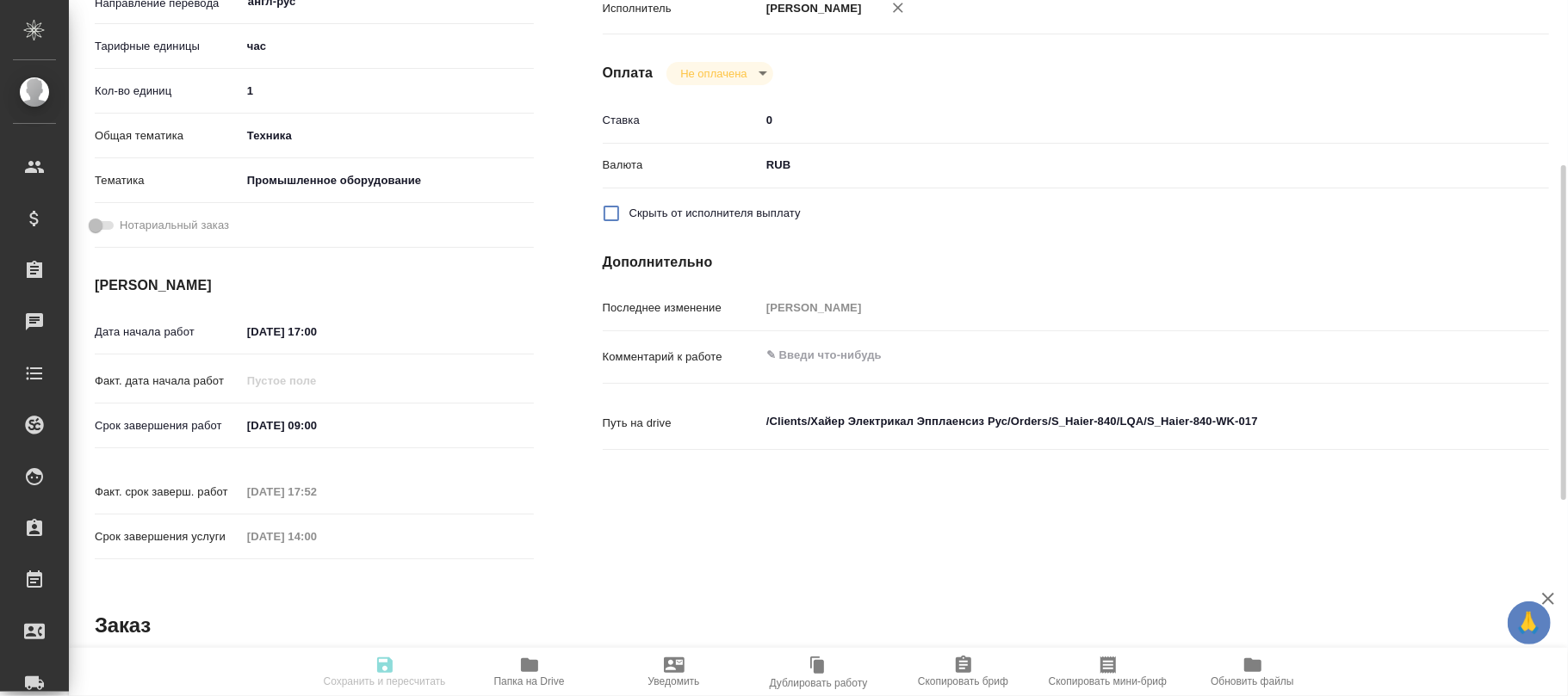
type textarea "x"
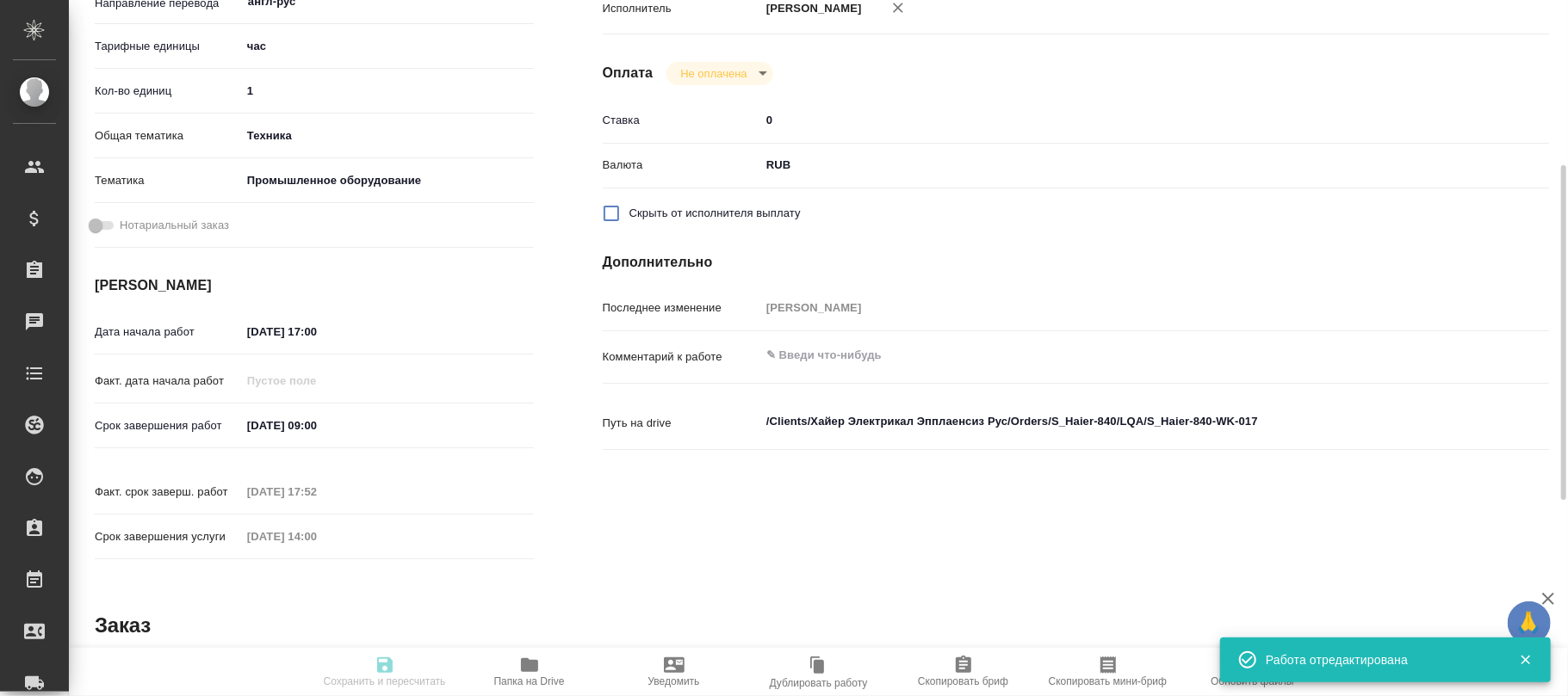
type textarea "x"
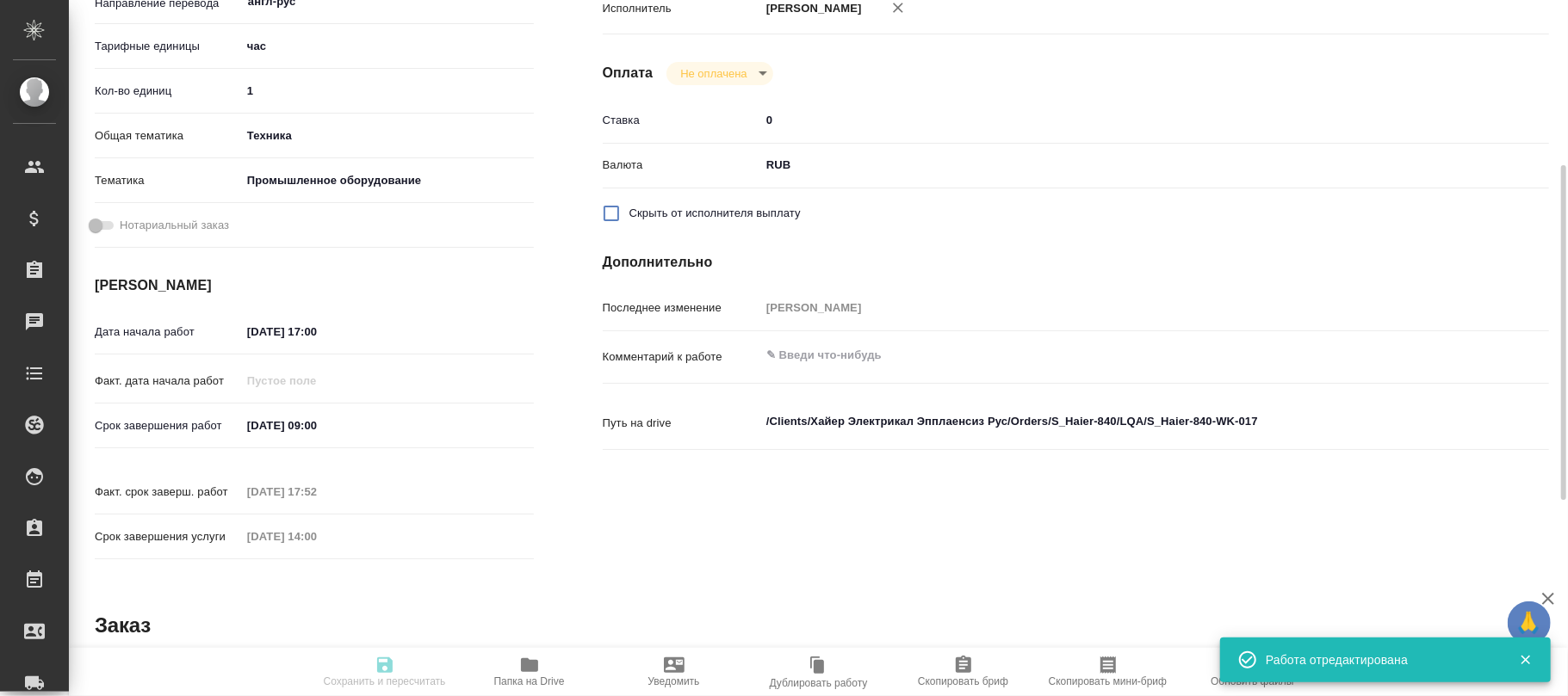
type input "closed"
type textarea "Проверка качества перевода (LQA)"
type textarea "x"
type input "англ-рус"
type input "5a8b1489cc6b4906c91bfd93"
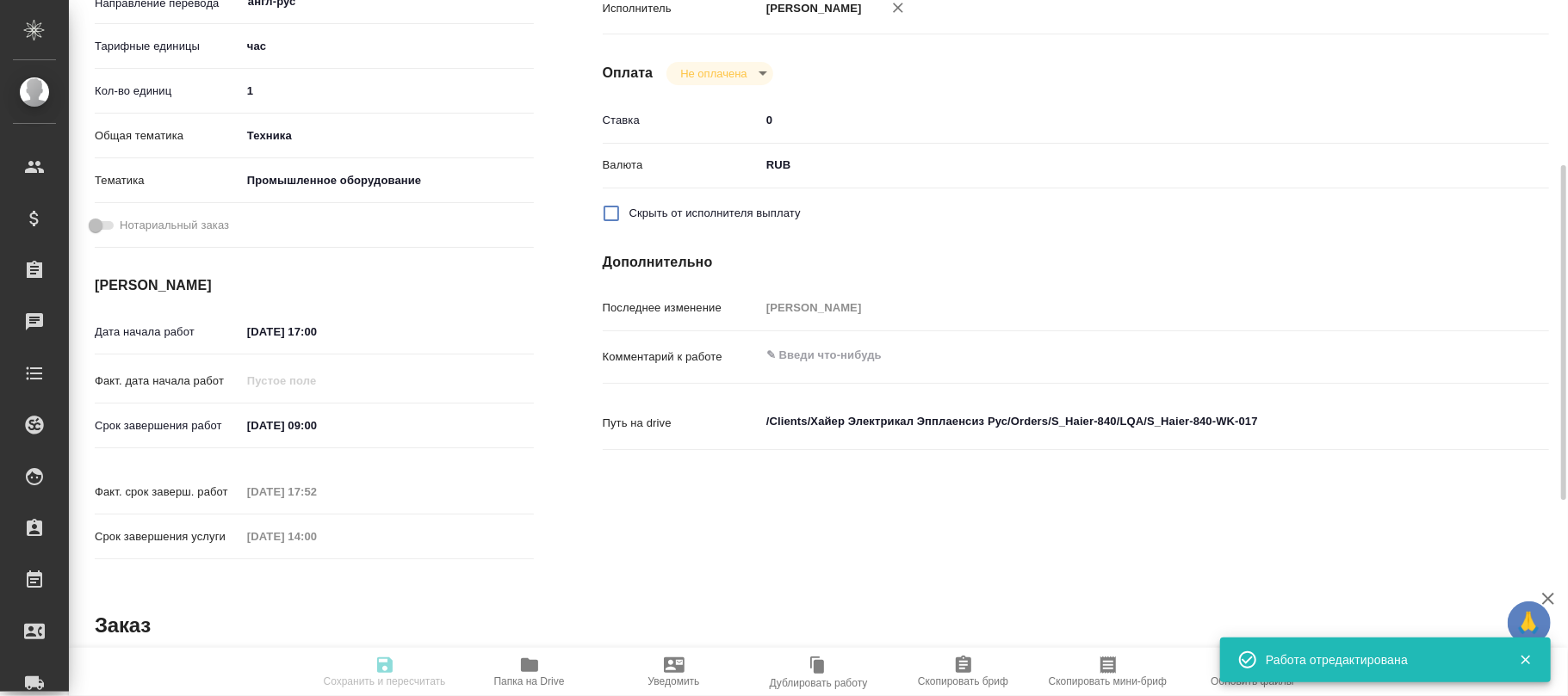
type input "1"
type input "tech"
type input "5f647205b73bc97568ca66bc"
type input "17.09.2025 17:00"
type input "18.09.2025 09:00"
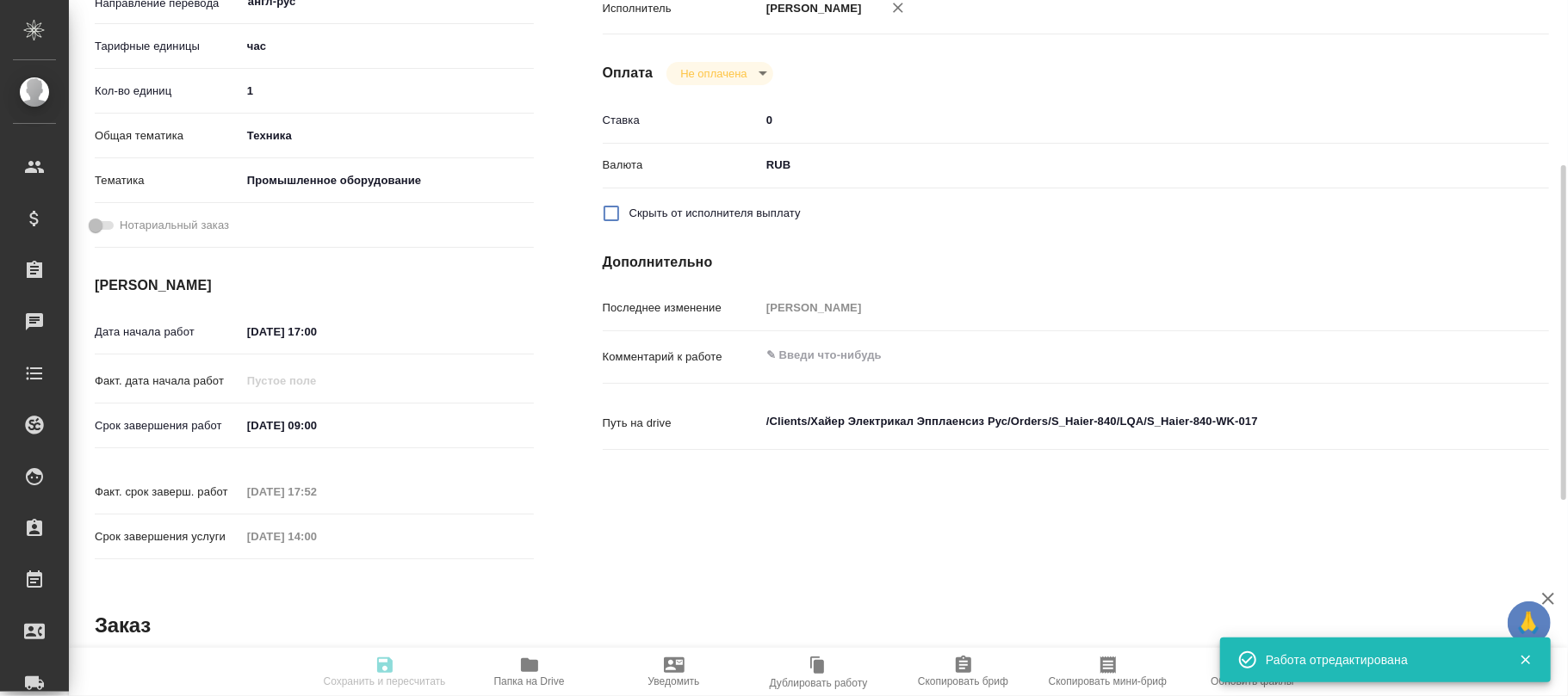
type input "17.09.2025 17:52"
type input "30.09.2025 14:00"
type input "TechQA"
type input "notPayed"
type input "0"
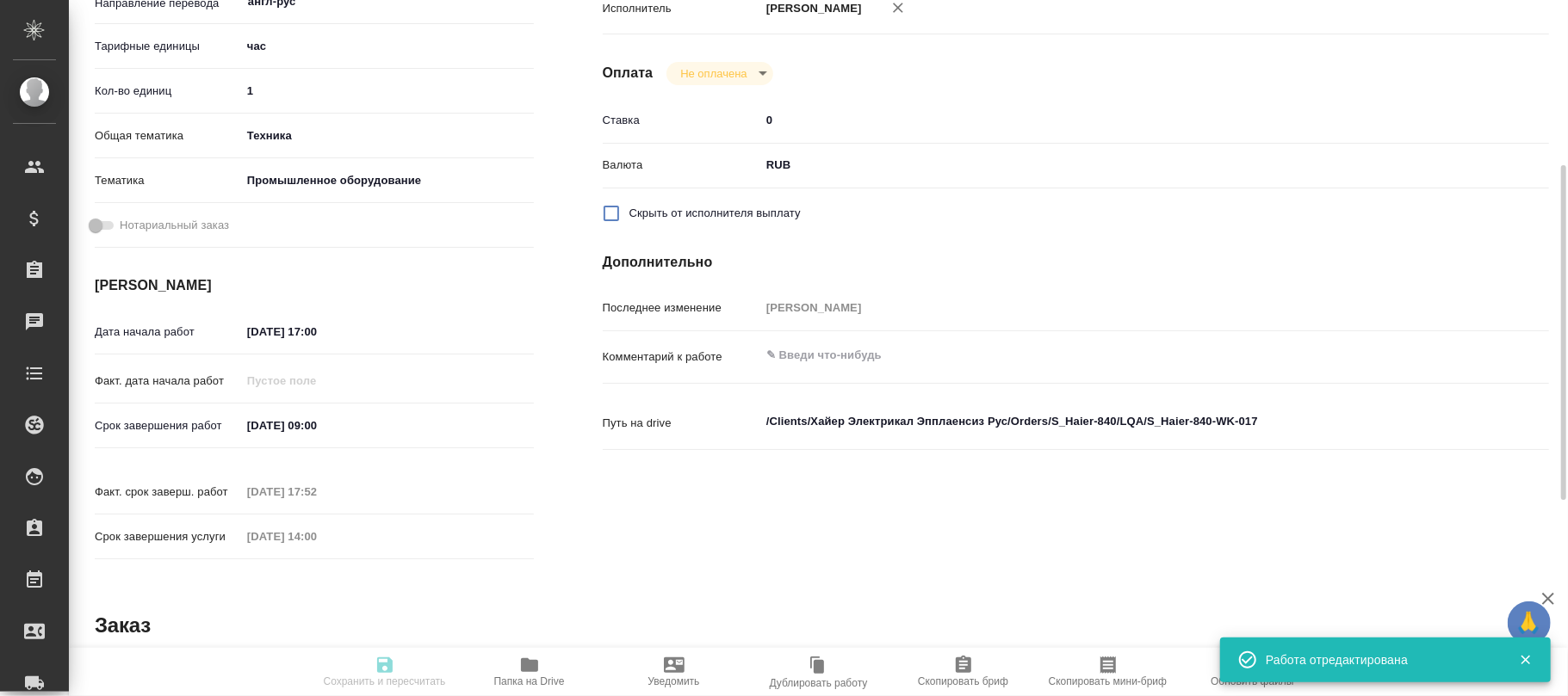
type input "RUB"
type input "[PERSON_NAME]"
type textarea "x"
type textarea "/Clients/Хайер Электрикал Эпплаенсиз Рус/Orders/S_Haier-840/LQA/S_Haier-840-WK-…"
type textarea "x"
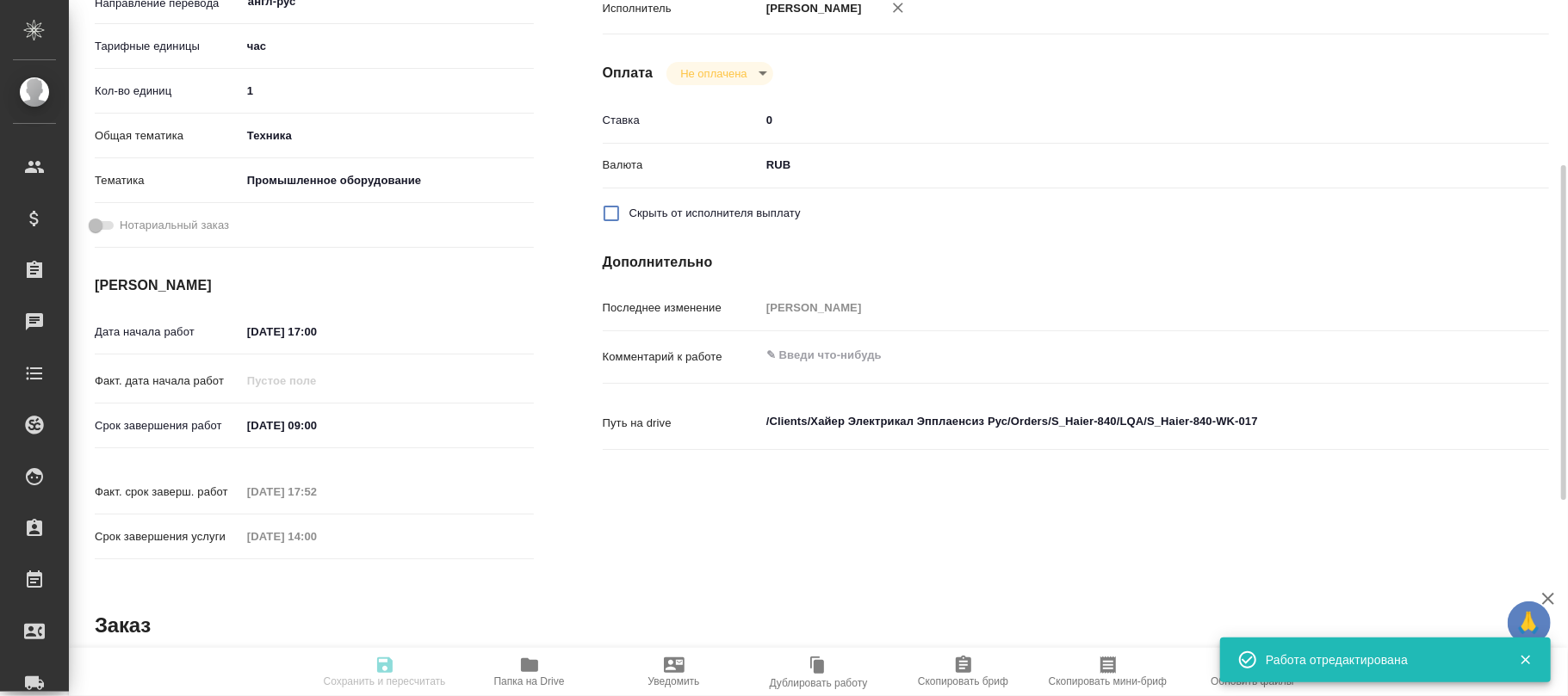
type input "S_Haier-840"
type input "Проверка качества перевода (LQA)"
type input "Усманова Ольга"
type input "[PERSON_NAME]"
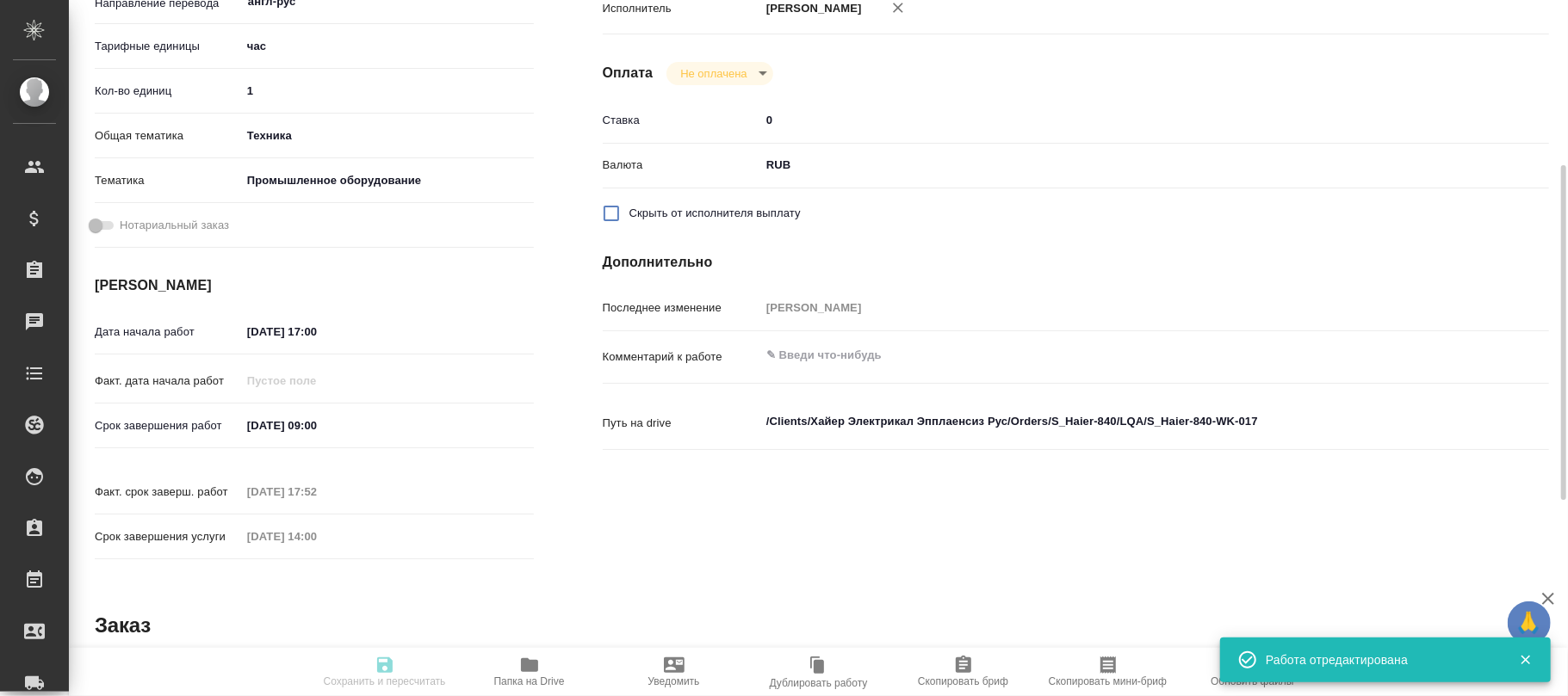
type input "/Clients/Хайер Электрикал Эпплаенсиз Рус/Orders/S_Haier-840"
type textarea "x"
type textarea "2 рд англ-рус + 1 рд рус-каз Какие условия перевода на русский и казахский прил…"
type textarea "x"
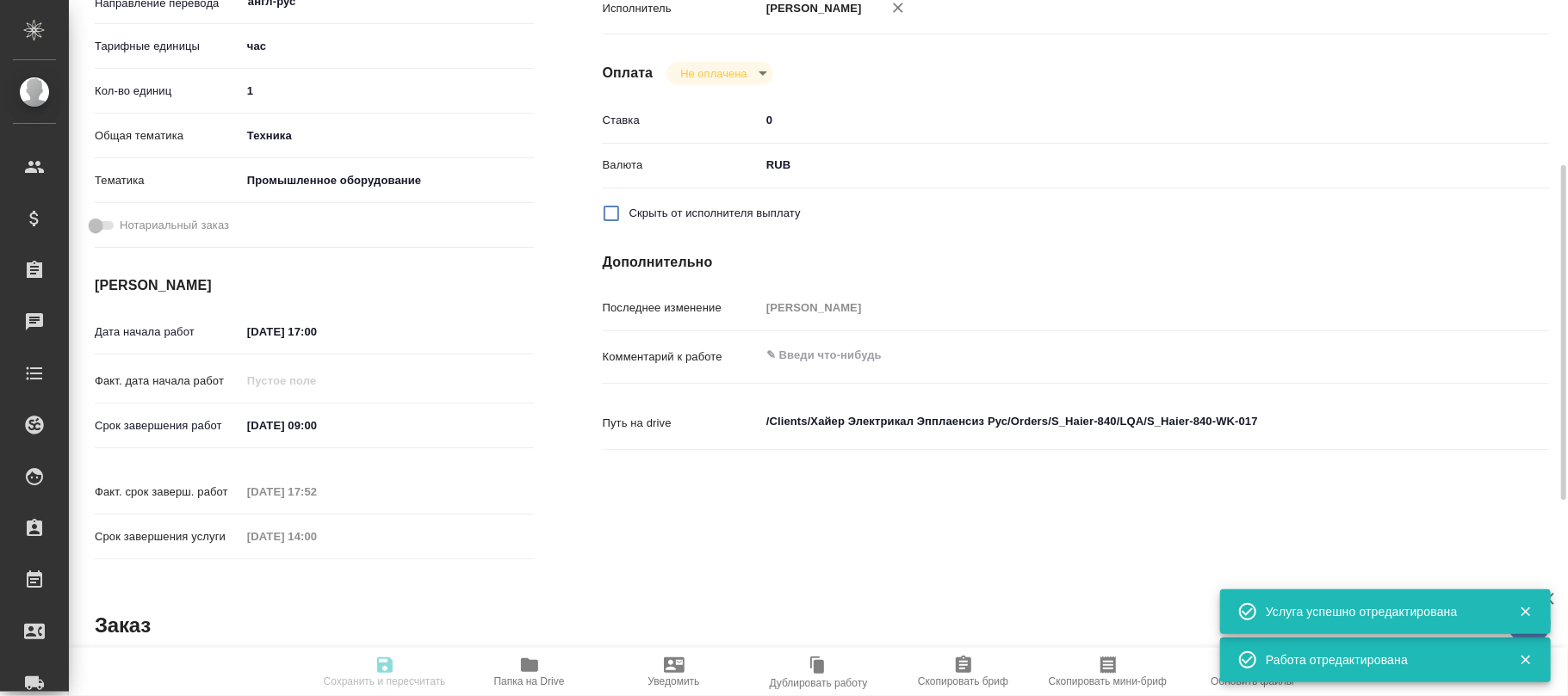
type textarea "x"
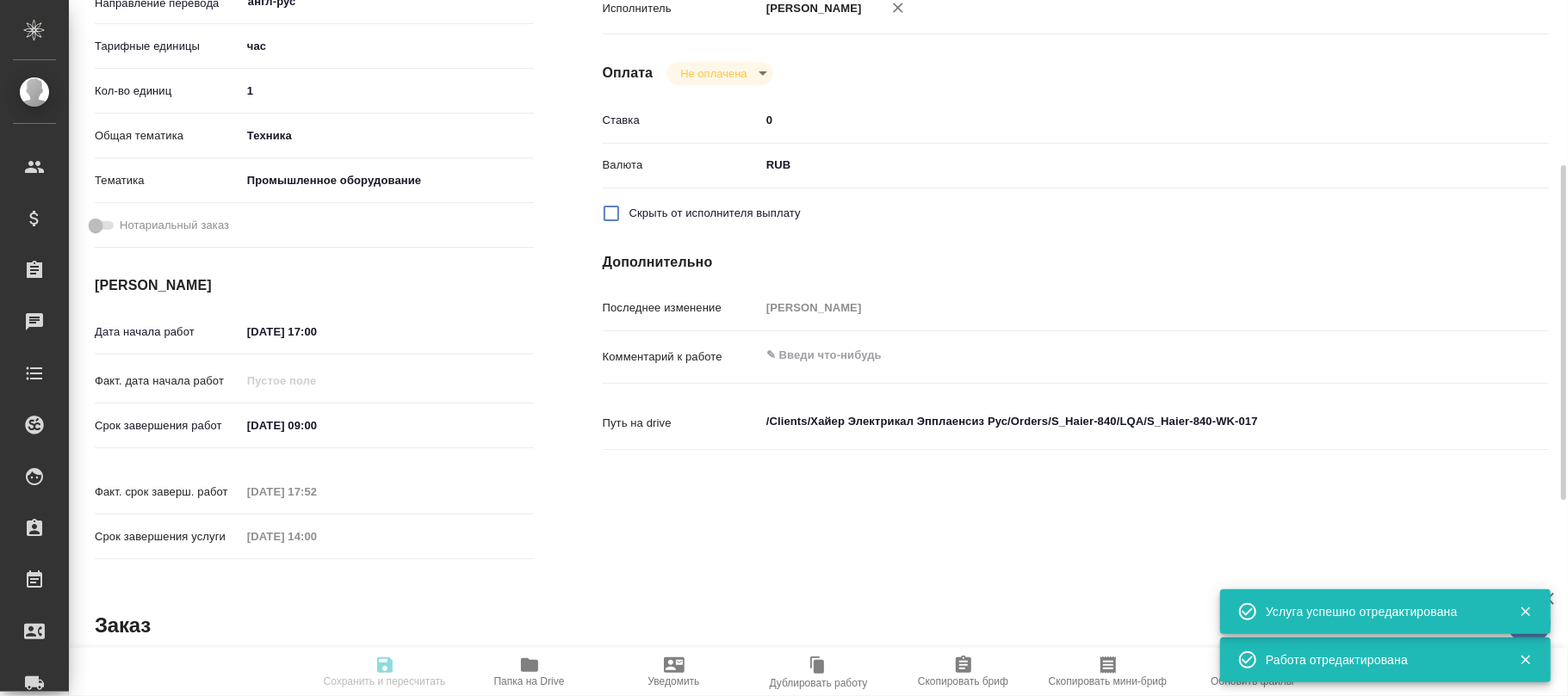
type textarea "x"
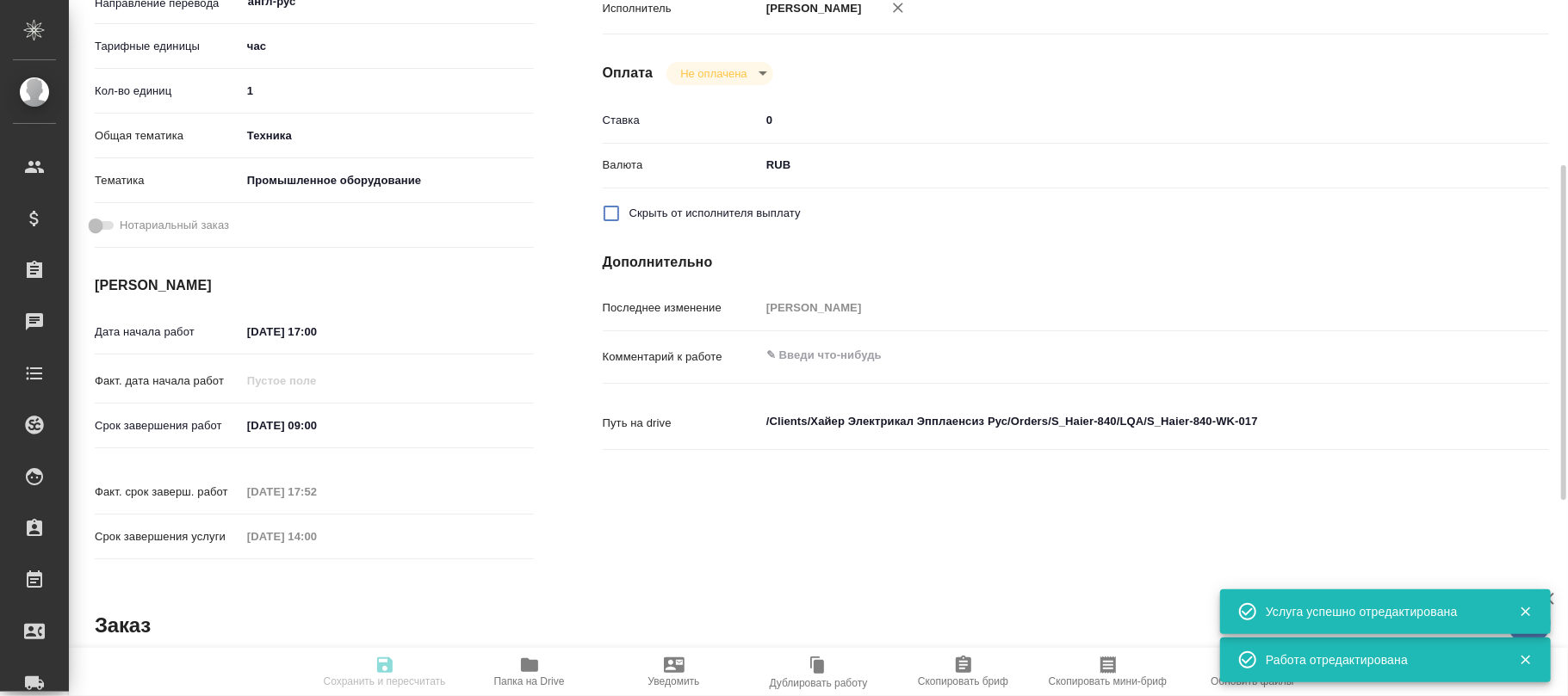
type textarea "x"
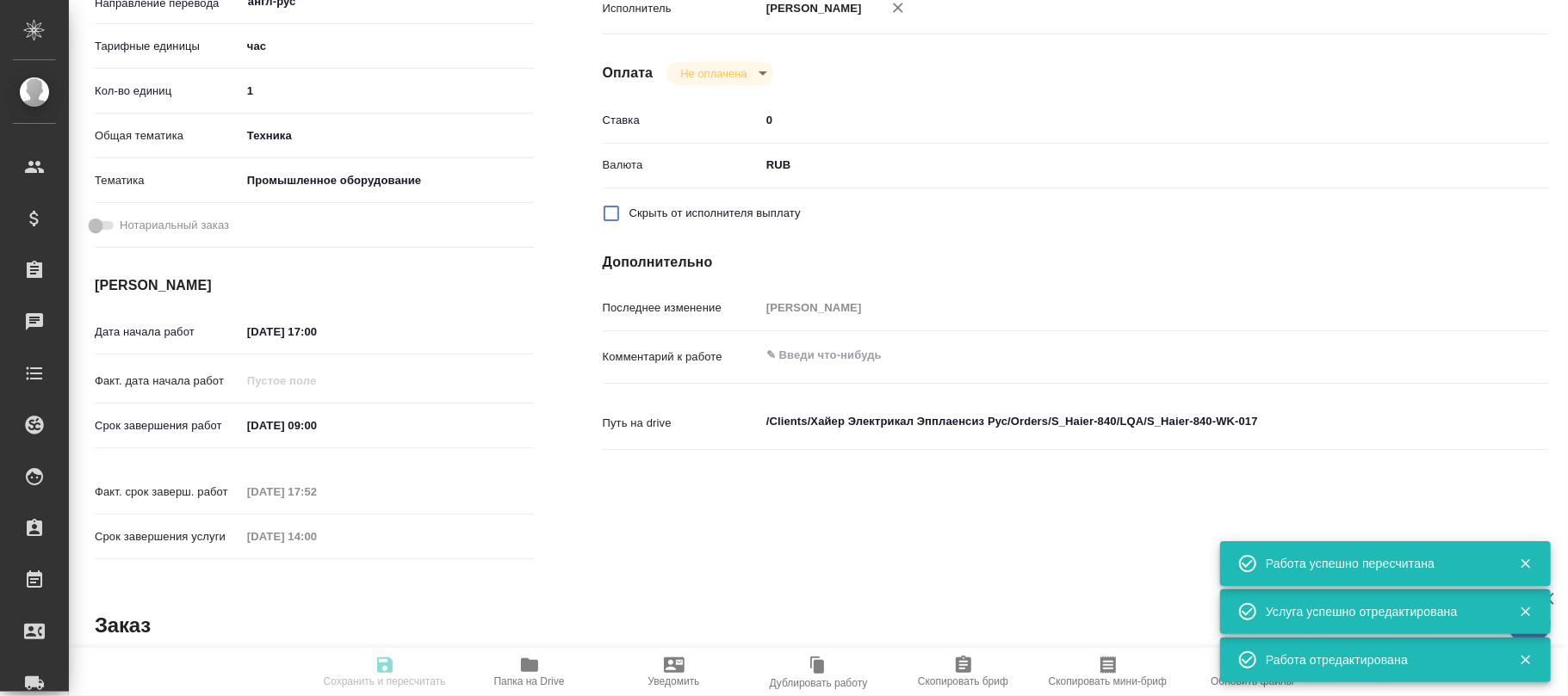
scroll to position [0, 0]
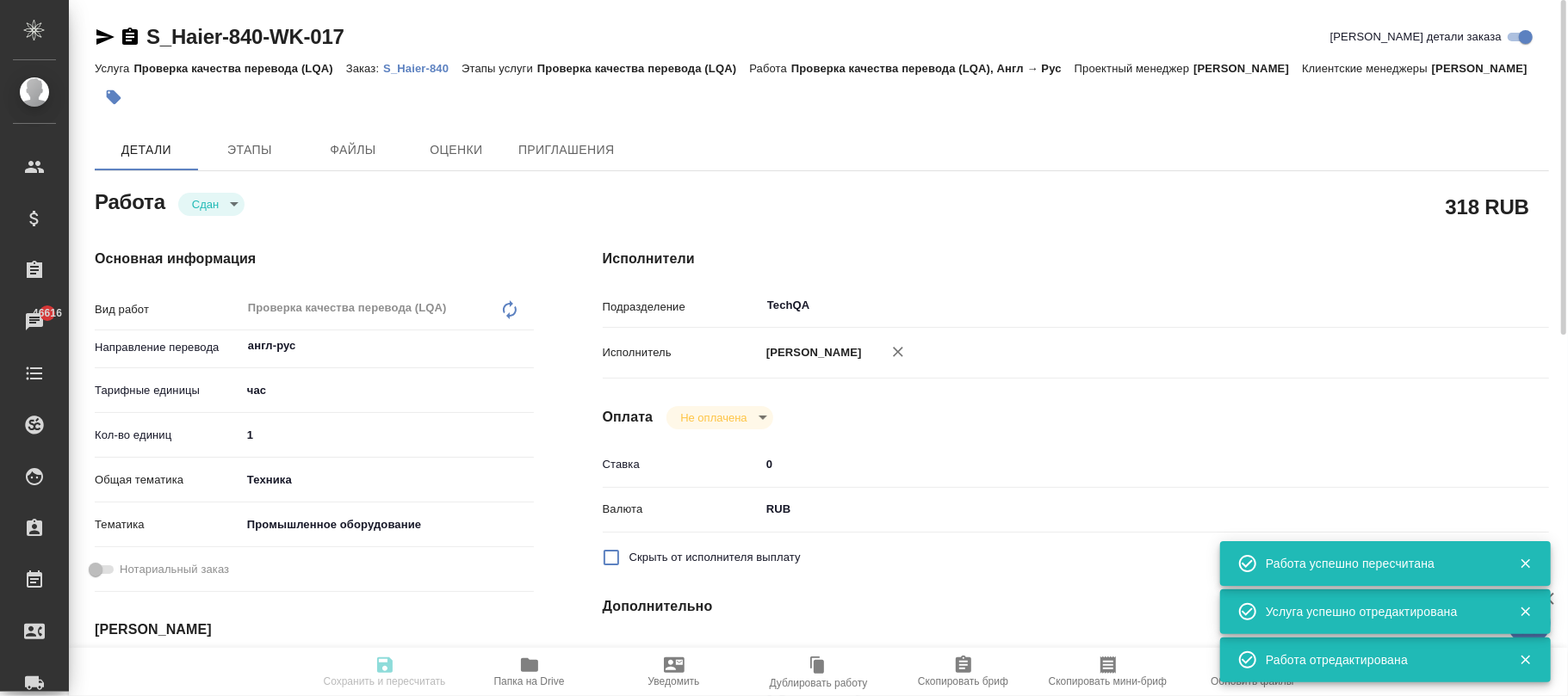
type input "closed"
type textarea "Проверка качества перевода (LQA)"
type textarea "x"
type input "англ-рус"
type input "5a8b1489cc6b4906c91bfd93"
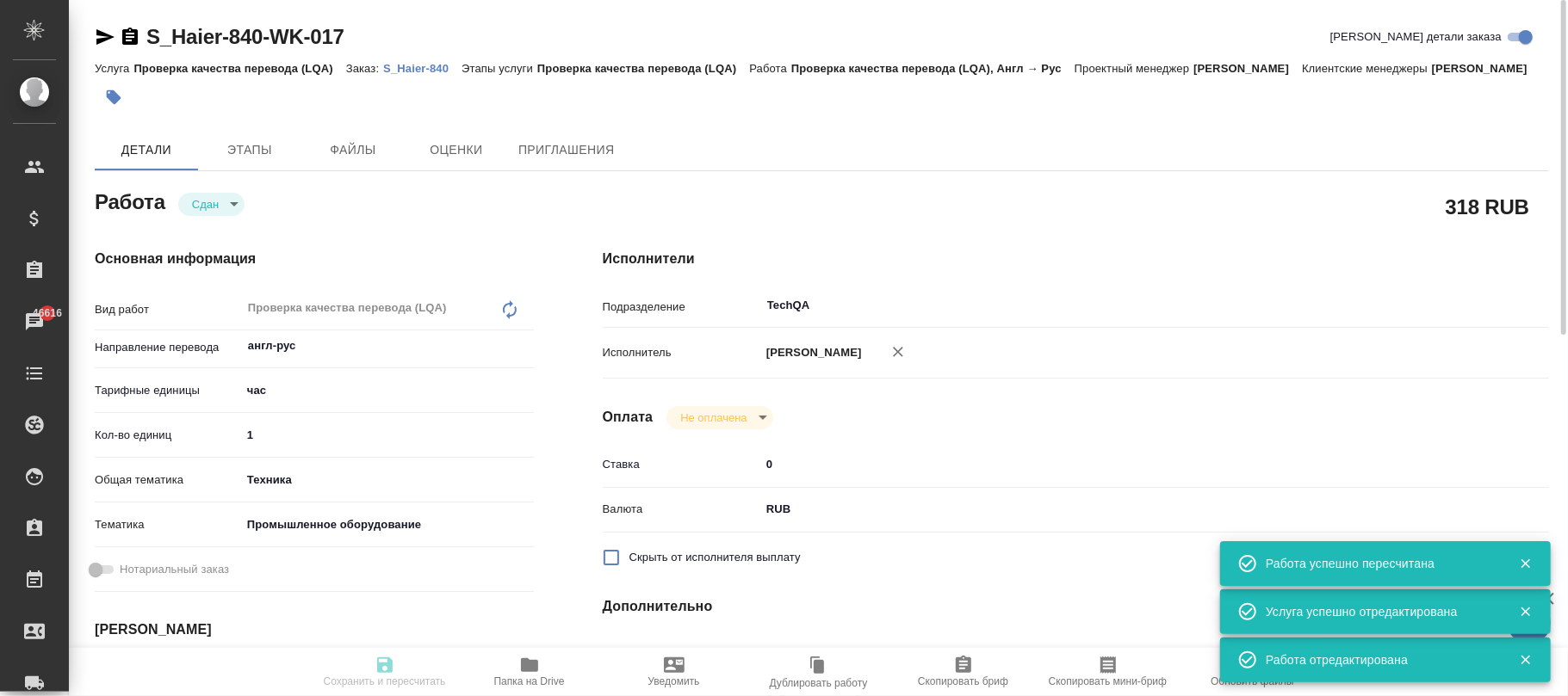
type input "1"
type input "tech"
type input "5f647205b73bc97568ca66bc"
type input "17.09.2025 17:00"
type input "18.09.2025 09:00"
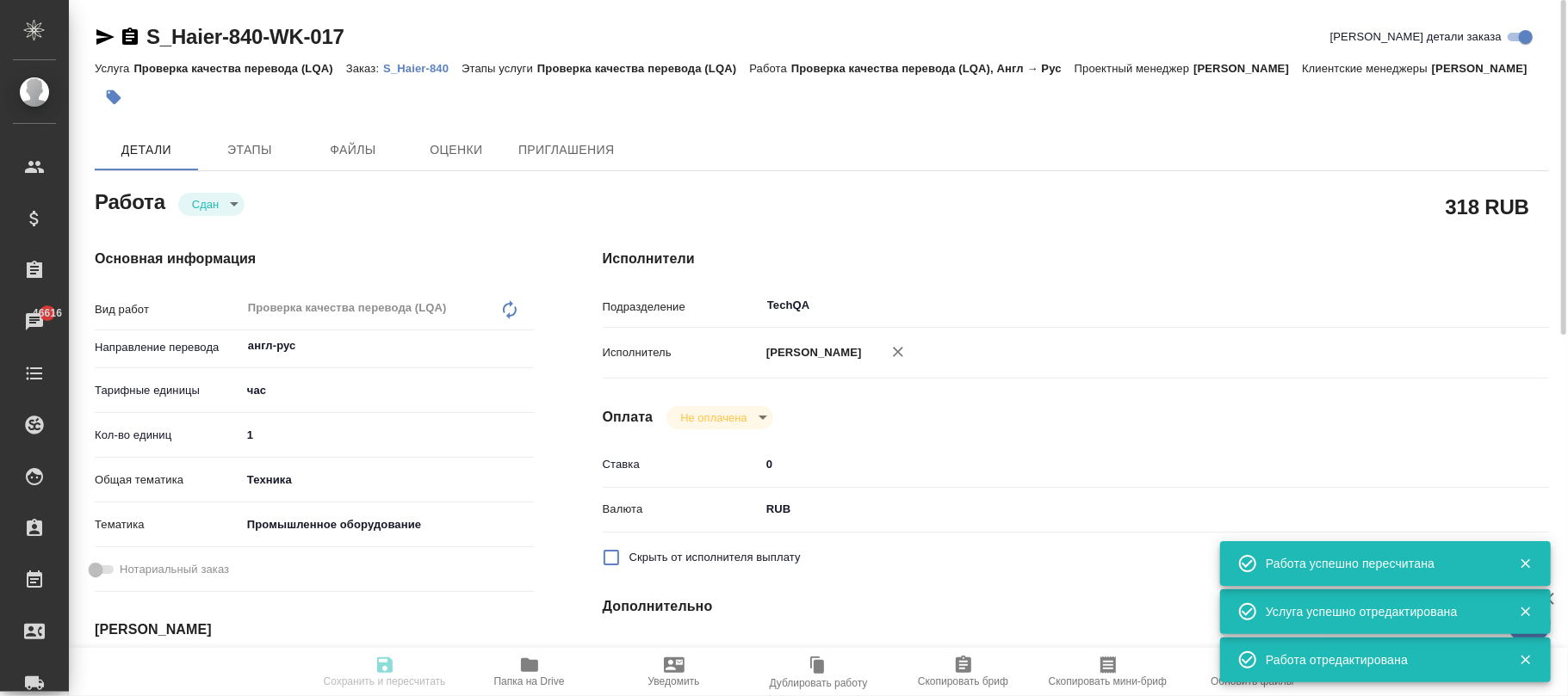
type input "17.09.2025 17:52"
type input "30.09.2025 14:00"
type input "TechQA"
type input "notPayed"
type input "0"
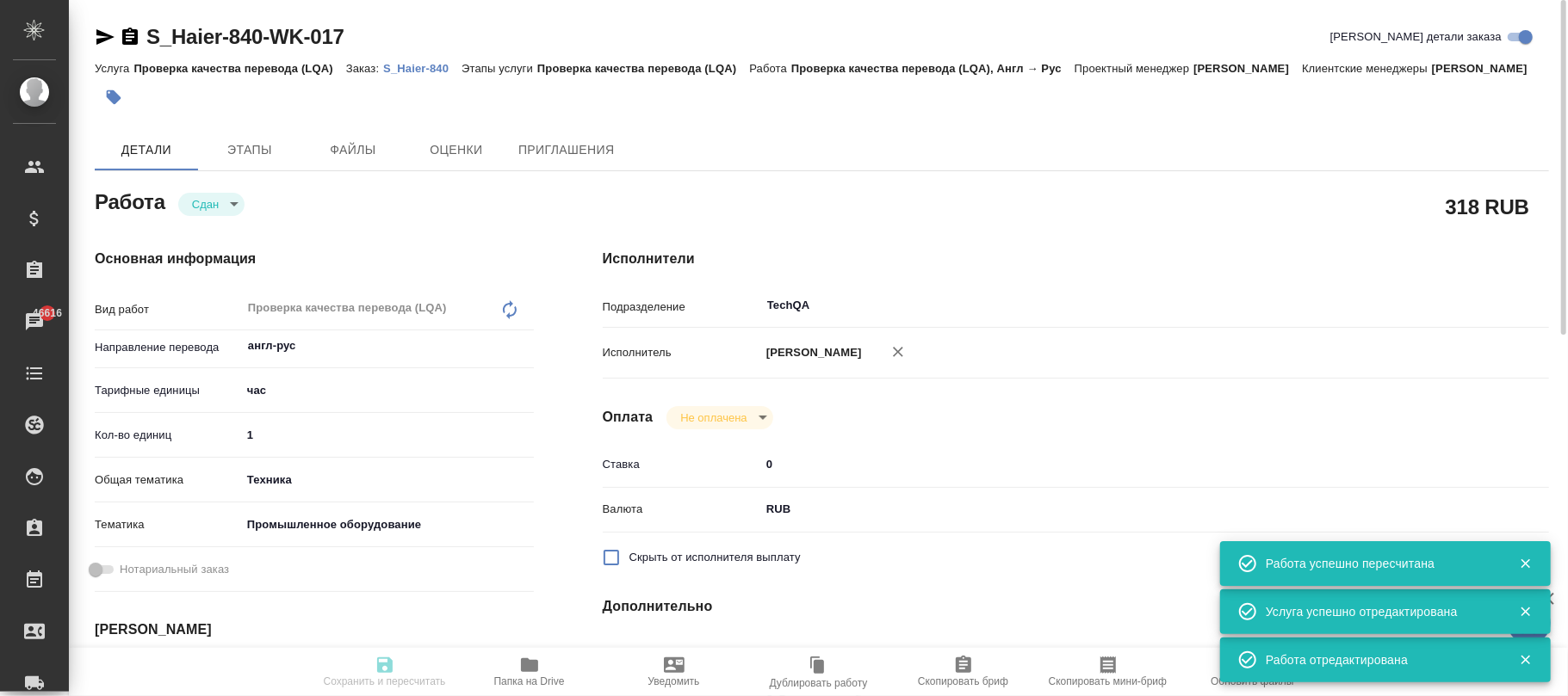
type input "RUB"
type input "[PERSON_NAME]"
type textarea "x"
type textarea "/Clients/Хайер Электрикал Эпплаенсиз Рус/Orders/S_Haier-840/LQA/S_Haier-840-WK-…"
type textarea "x"
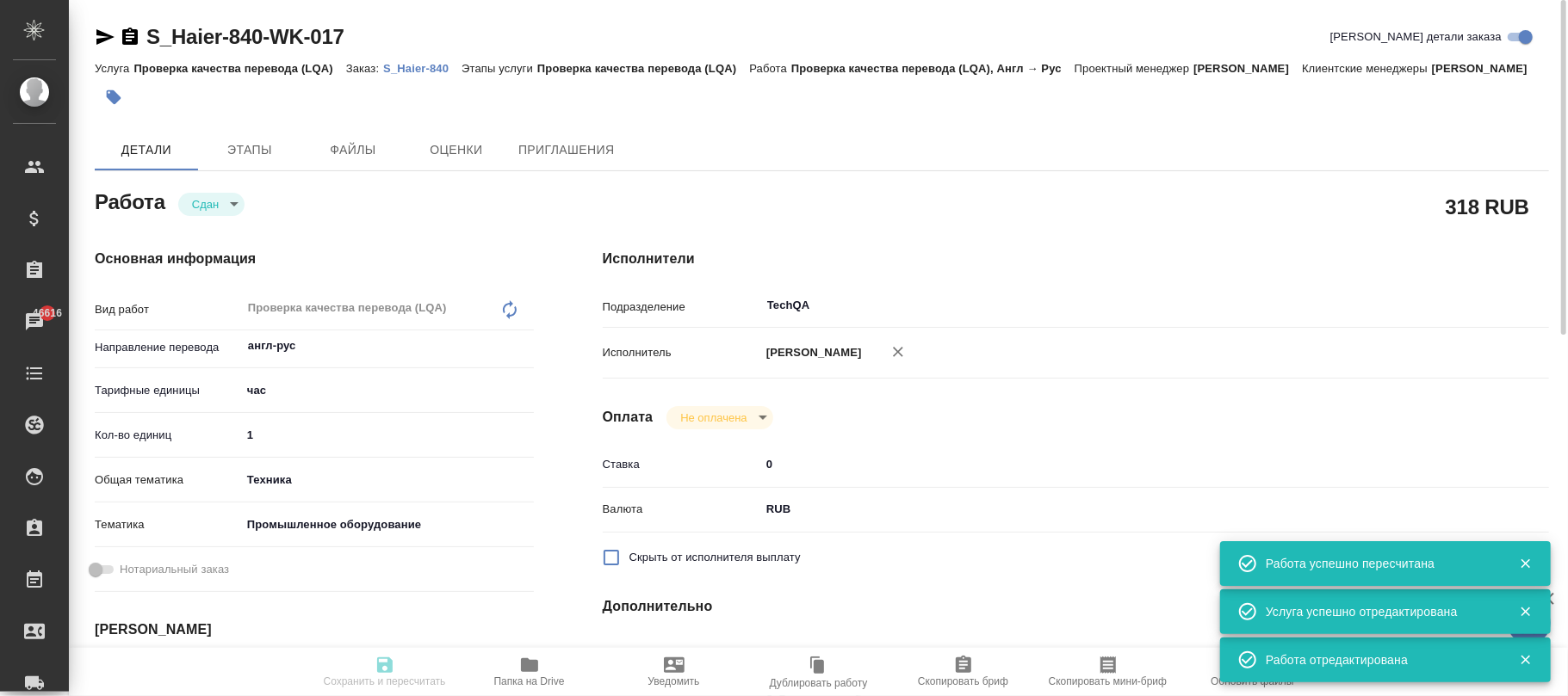
type input "S_Haier-840"
type input "Проверка качества перевода (LQA)"
type input "Усманова Ольга"
type input "[PERSON_NAME]"
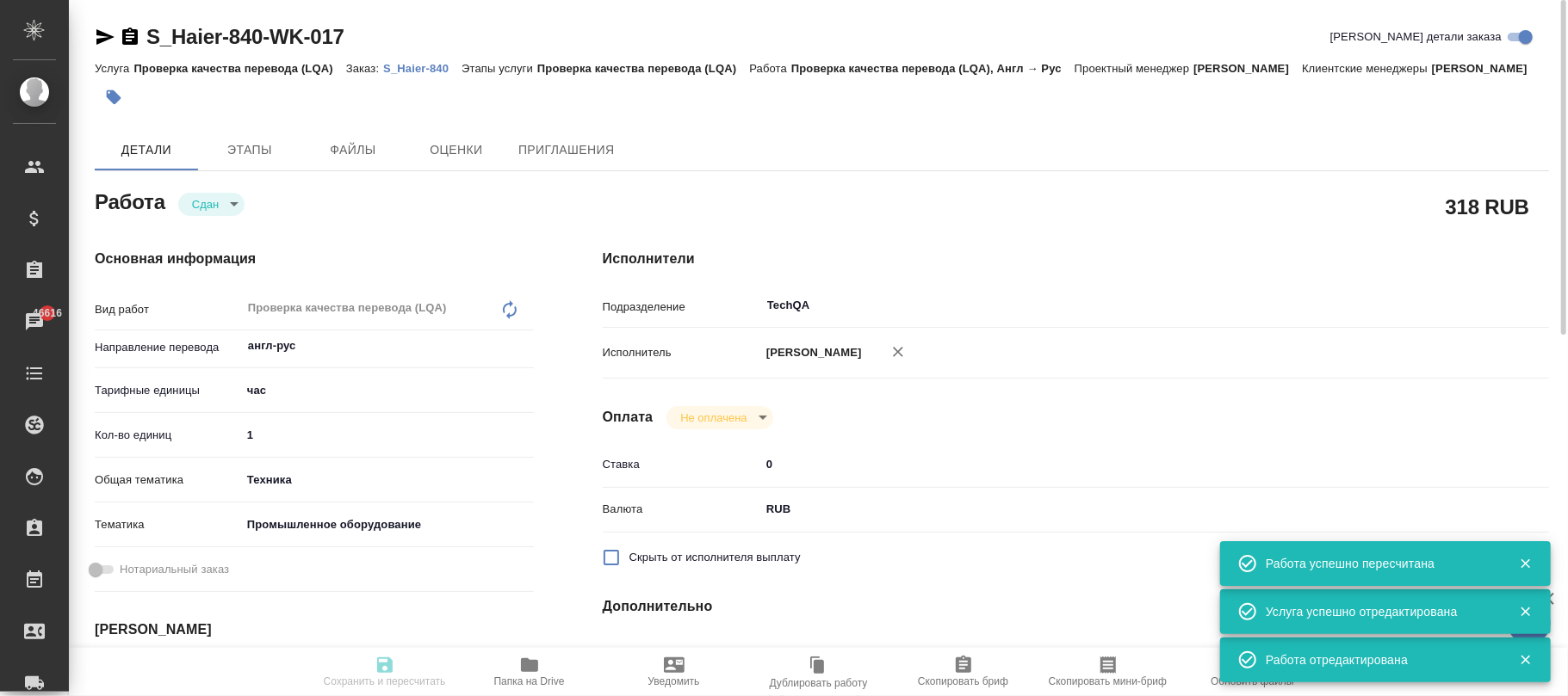
type input "/Clients/Хайер Электрикал Эпплаенсиз Рус/Orders/S_Haier-840"
type textarea "x"
type textarea "2 рд англ-рус + 1 рд рус-каз Какие условия перевода на русский и казахский прил…"
type textarea "x"
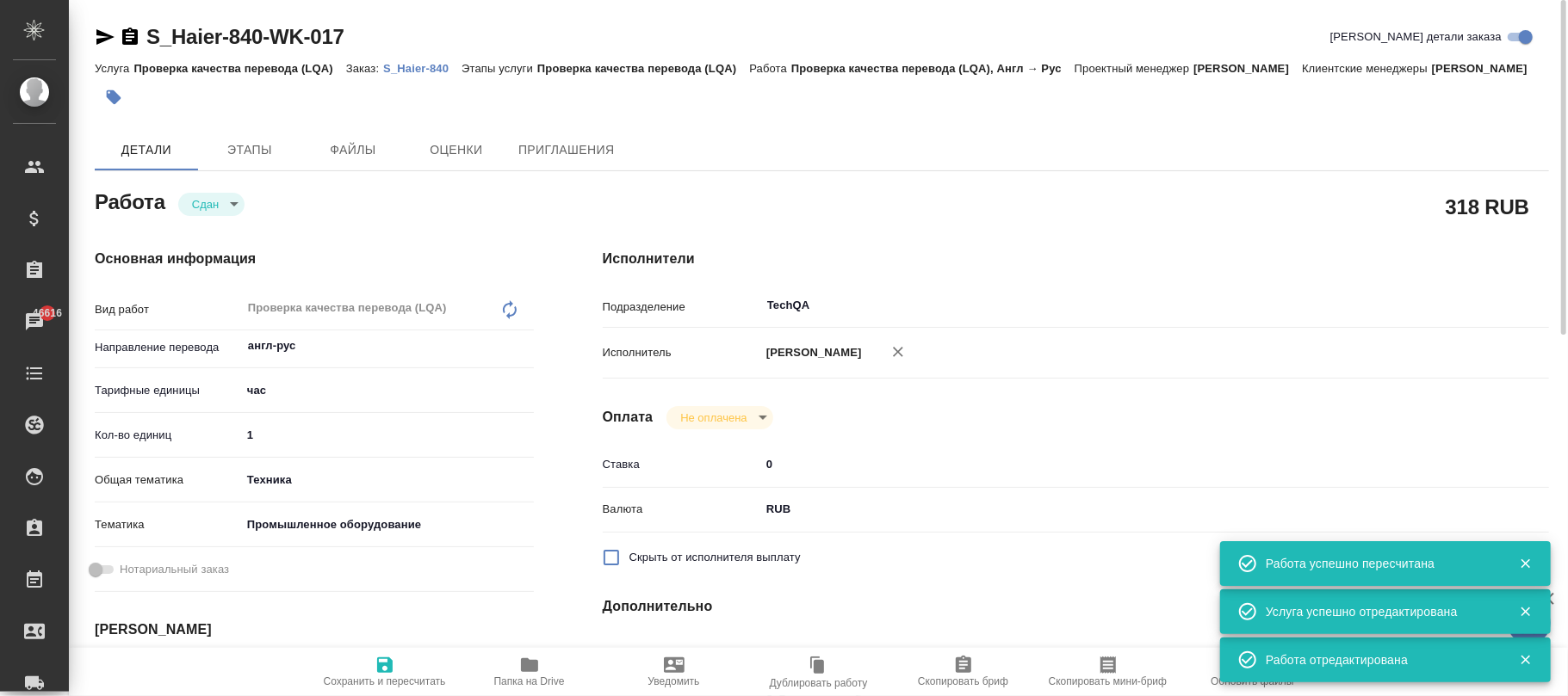
type textarea "x"
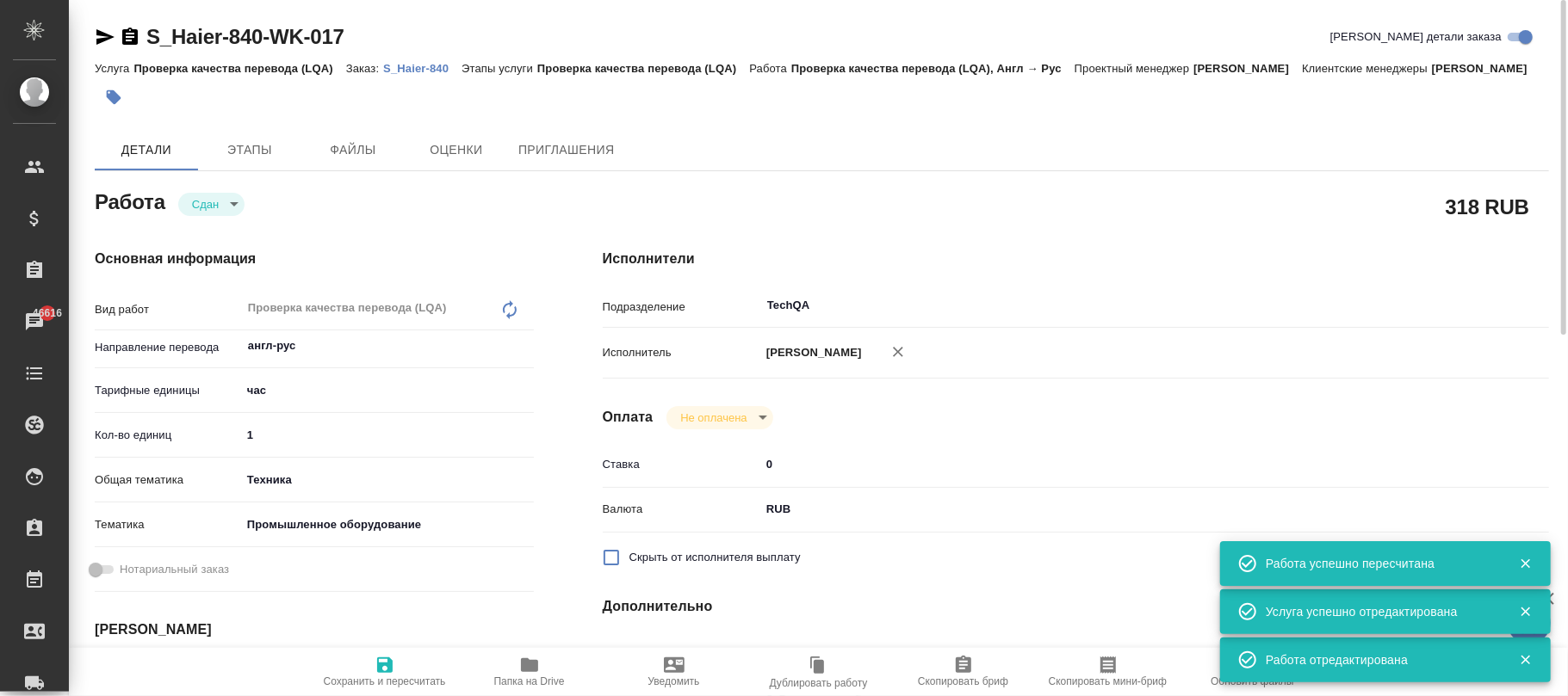
type textarea "x"
